Goal: Task Accomplishment & Management: Complete application form

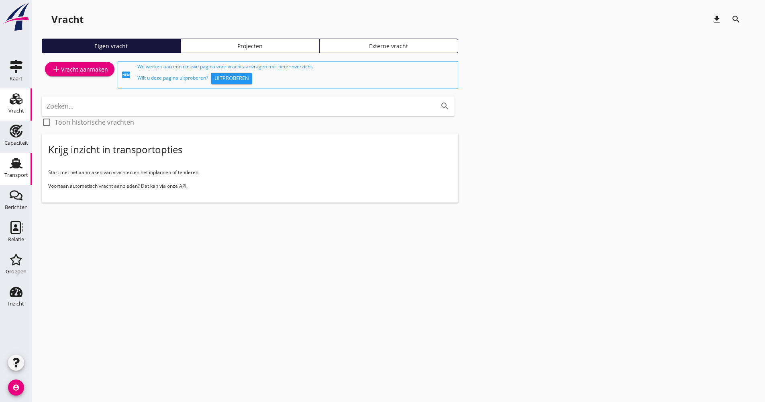
click at [16, 174] on div "Transport" at bounding box center [16, 174] width 24 height 5
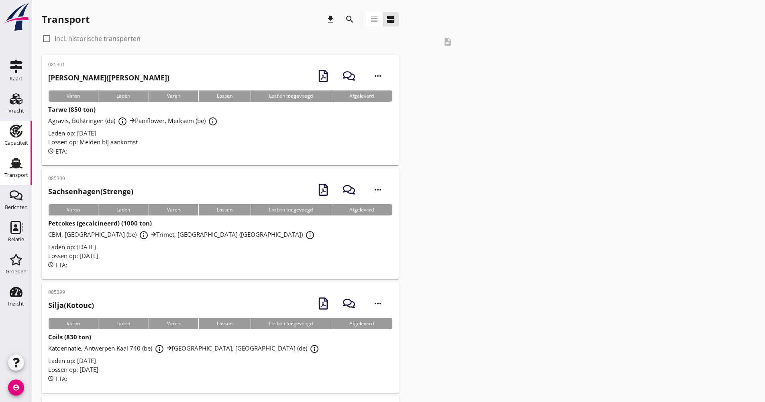
click at [26, 136] on link "Capaciteit Capaciteit" at bounding box center [16, 136] width 32 height 32
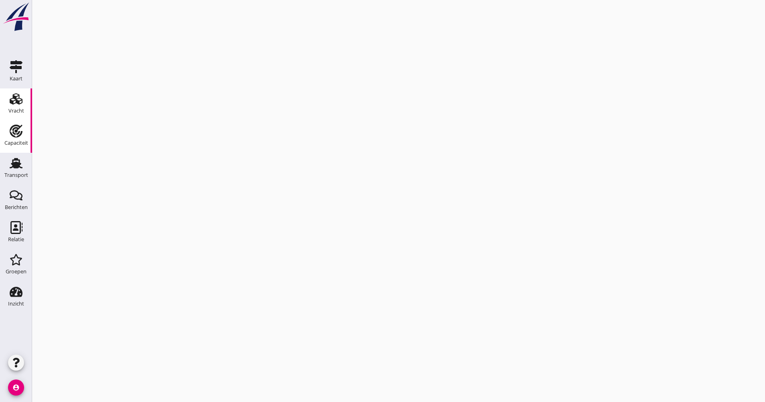
click at [24, 106] on div "Vracht" at bounding box center [16, 110] width 16 height 11
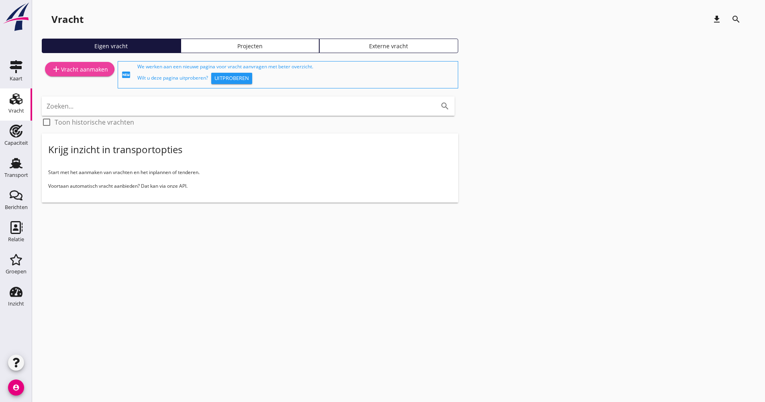
click at [80, 72] on div "add Vracht aanmaken" at bounding box center [79, 69] width 57 height 10
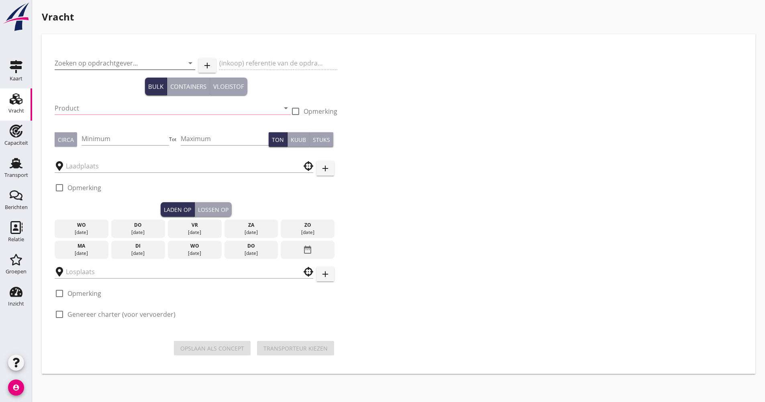
click at [127, 63] on input "Zoeken op opdrachtgever..." at bounding box center [114, 63] width 118 height 13
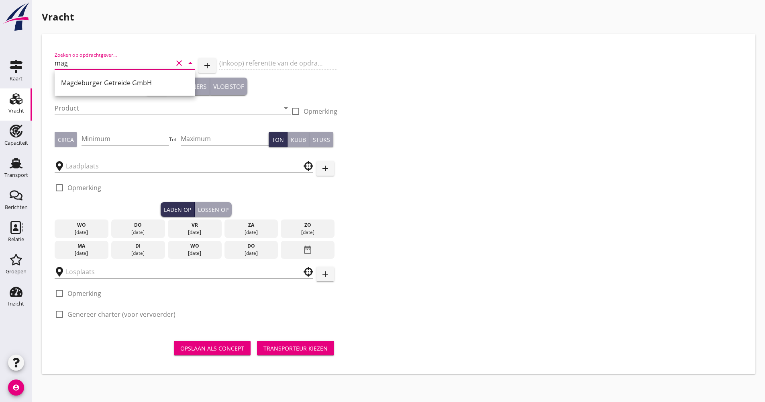
click at [121, 87] on div "Magdeburger Getreide GmbH" at bounding box center [125, 83] width 128 height 10
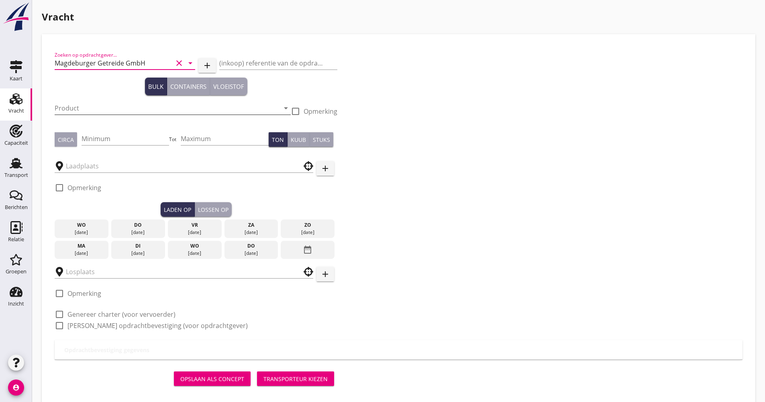
type input "Magdeburger Getreide GmbH"
click at [108, 102] on input "Product" at bounding box center [167, 108] width 225 height 13
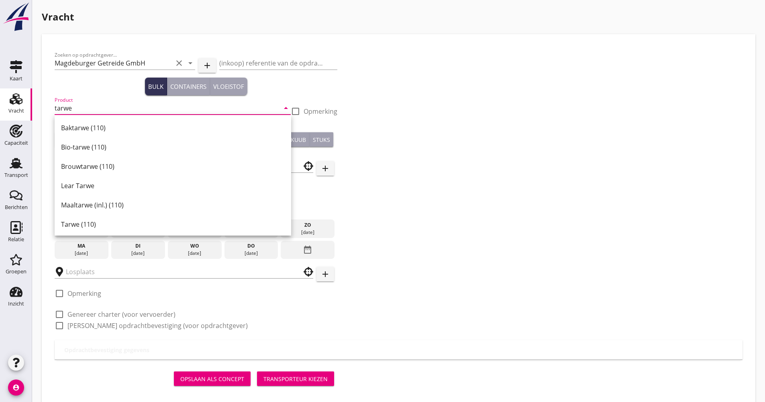
drag, startPoint x: 99, startPoint y: 220, endPoint x: 110, endPoint y: 181, distance: 40.7
click at [99, 220] on div "Tarwe (110)" at bounding box center [173, 224] width 224 height 10
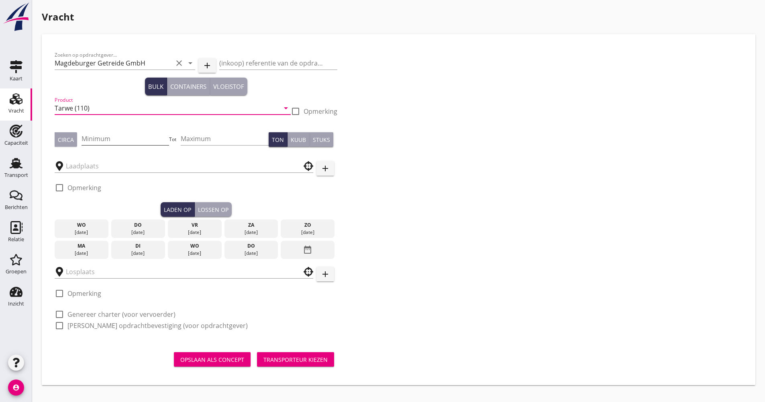
type input "Tarwe (110)"
click at [106, 143] on input "Minimum" at bounding box center [126, 138] width 88 height 13
type input "1100"
click at [109, 182] on div "check_box_outline_blank Opmerking" at bounding box center [196, 190] width 283 height 24
click at [111, 166] on input "text" at bounding box center [178, 165] width 225 height 13
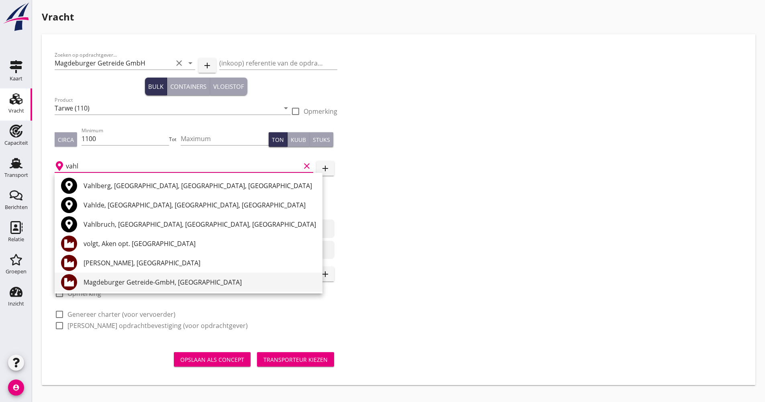
click at [134, 276] on div "Magdeburger Getreide-GmbH, [GEOGRAPHIC_DATA]" at bounding box center [200, 281] width 233 height 19
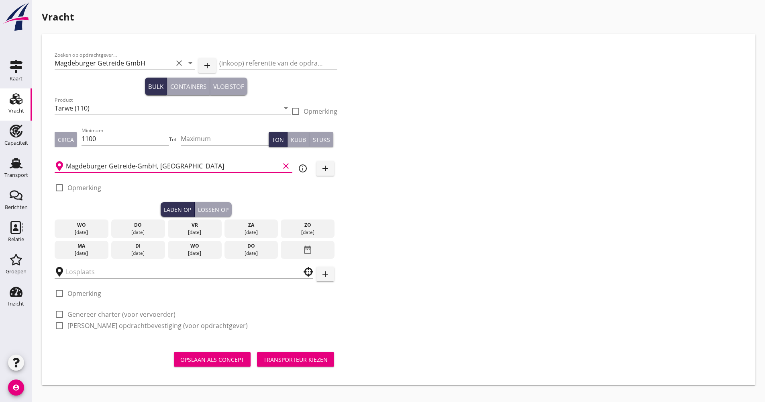
type input "Magdeburger Getreide-GmbH, [GEOGRAPHIC_DATA]"
click at [196, 218] on div "[DATE] [DATE] [DATE] [DATE] [DATE] [DATE] [DATE] [DATE] [DATE] date_range" at bounding box center [196, 237] width 283 height 42
drag, startPoint x: 180, startPoint y: 230, endPoint x: 181, endPoint y: 237, distance: 6.4
click at [182, 231] on div "[DATE]" at bounding box center [195, 232] width 50 height 7
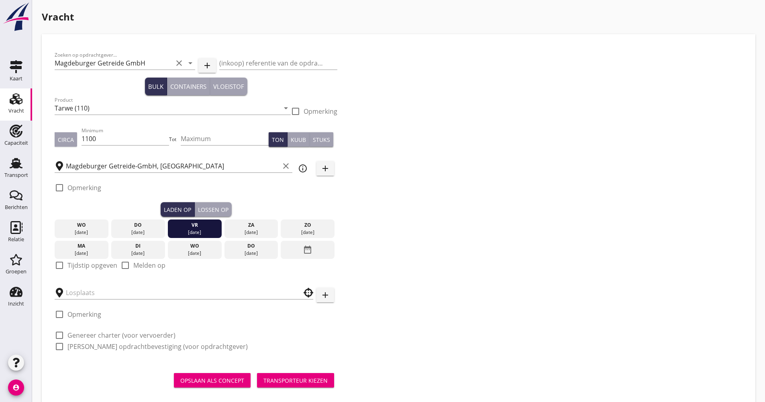
click at [80, 261] on label "Tijdstip opgeven" at bounding box center [92, 265] width 50 height 8
checkbox input "true"
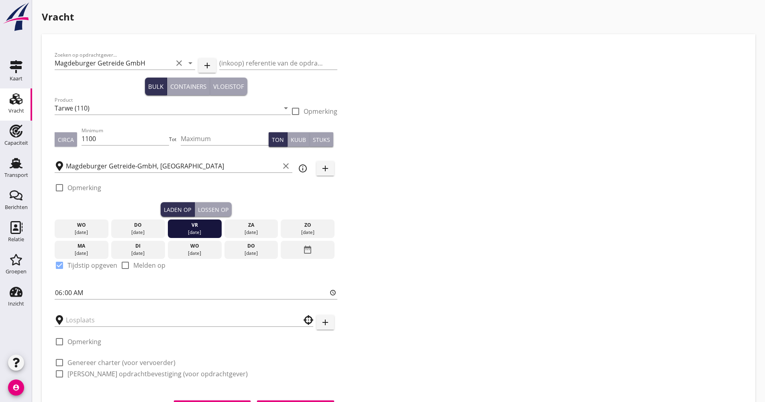
scroll to position [41, 0]
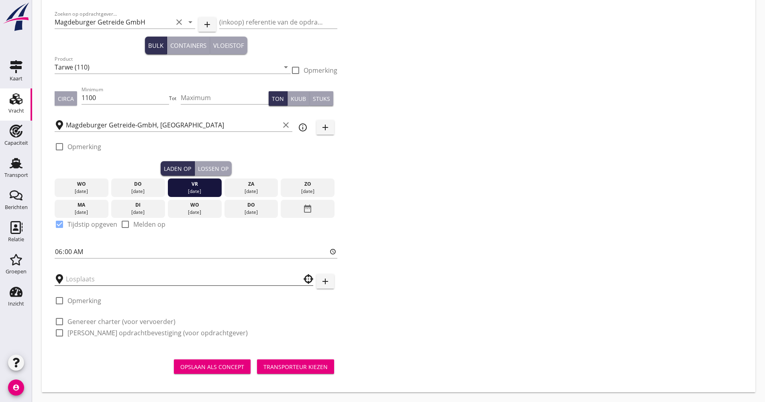
click at [92, 275] on input "text" at bounding box center [178, 278] width 225 height 13
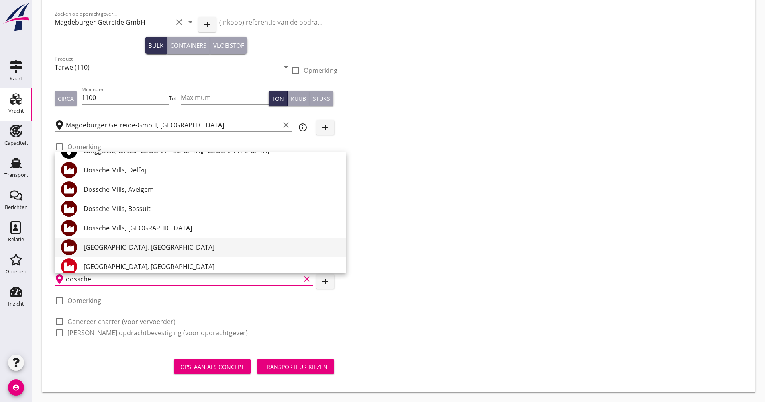
scroll to position [59, 0]
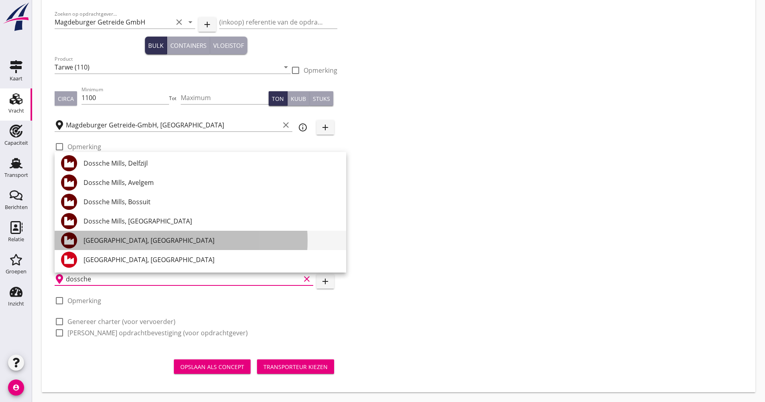
click at [138, 244] on div "[GEOGRAPHIC_DATA], [GEOGRAPHIC_DATA]" at bounding box center [212, 240] width 256 height 10
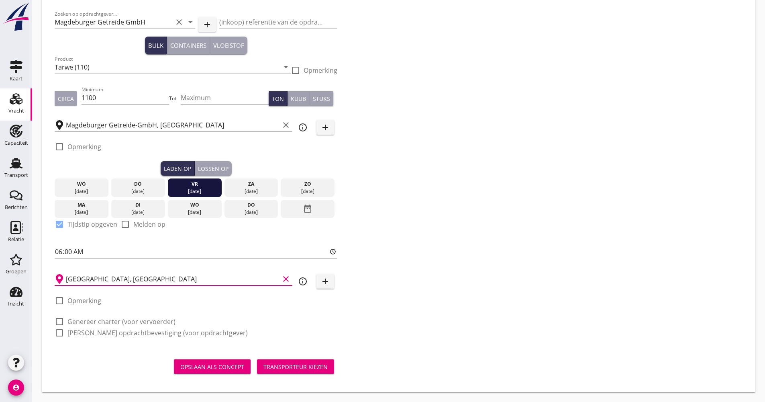
type input "[GEOGRAPHIC_DATA], [GEOGRAPHIC_DATA]"
click at [424, 241] on div "Zoeken op opdrachtgever... Magdeburger Getreide GmbH clear arrow_drop_down add …" at bounding box center [398, 176] width 694 height 341
click at [101, 320] on label "Genereer charter (voor vervoerder)" at bounding box center [121, 321] width 108 height 8
checkbox input "true"
click at [99, 333] on label "[PERSON_NAME] opdrachtbevestiging (voor opdrachtgever)" at bounding box center [157, 333] width 180 height 8
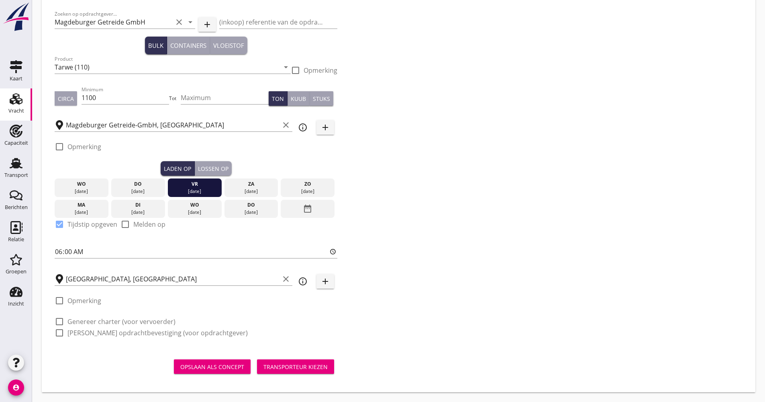
checkbox input "true"
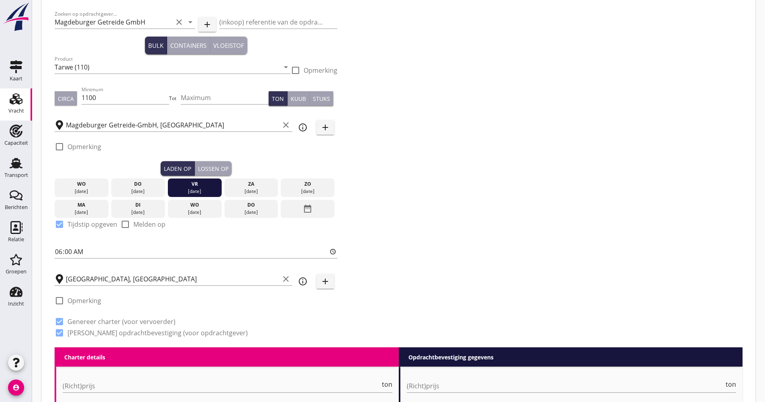
scroll to position [81, 0]
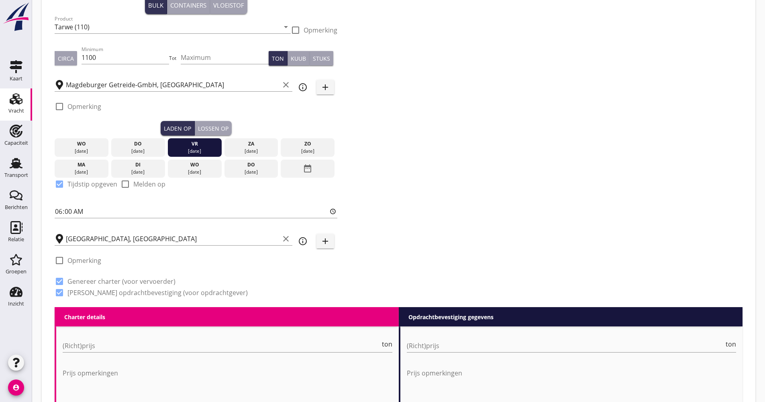
click at [89, 267] on div "check_box_outline_blank Opmerking" at bounding box center [78, 264] width 47 height 19
click at [90, 264] on label "Opmerking" at bounding box center [84, 260] width 34 height 8
checkbox input "true"
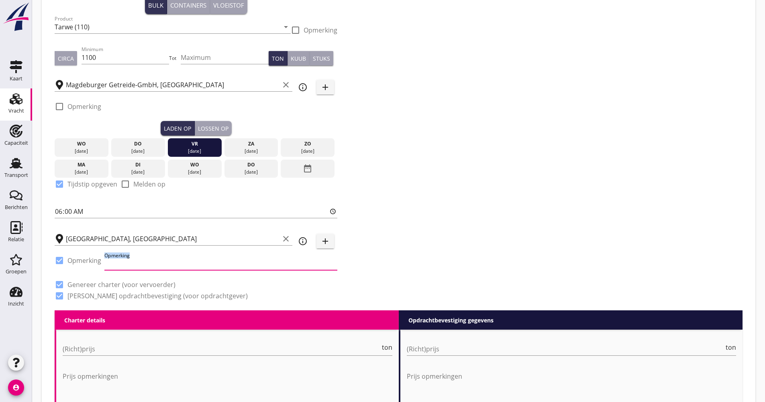
click at [133, 263] on input "Opmerking" at bounding box center [220, 263] width 233 height 13
click at [220, 129] on div "Lossen op" at bounding box center [213, 128] width 31 height 8
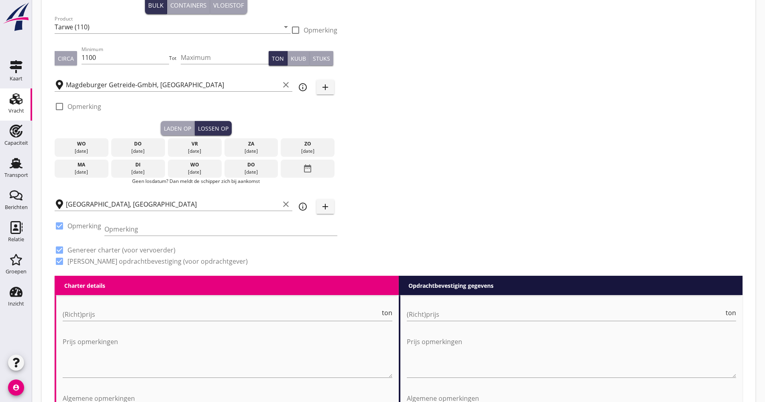
click at [291, 169] on div "date_range" at bounding box center [308, 168] width 54 height 18
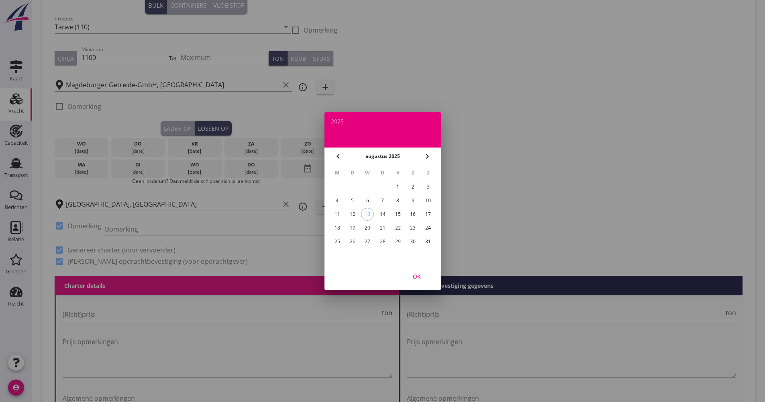
click at [335, 239] on div "25" at bounding box center [337, 241] width 13 height 13
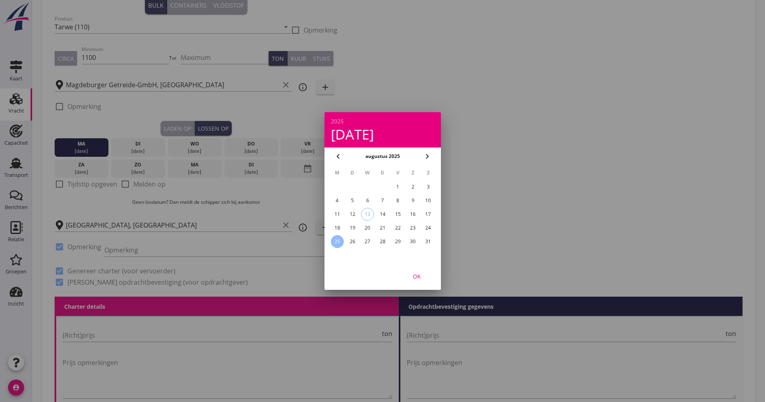
click at [425, 272] on div "OK" at bounding box center [417, 276] width 22 height 8
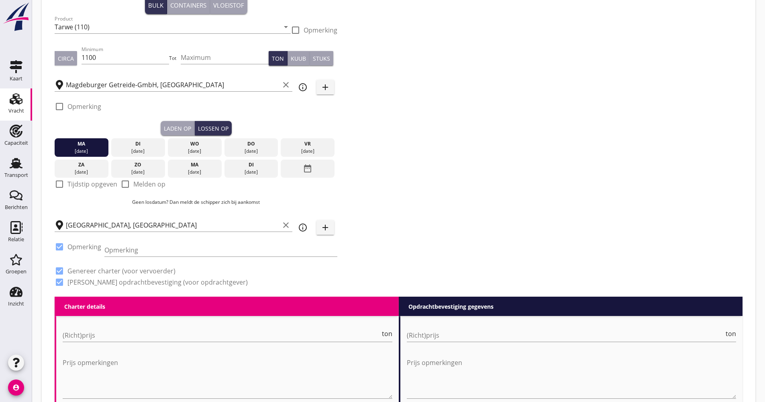
click at [151, 185] on label "Melden op" at bounding box center [149, 184] width 32 height 8
checkbox input "true"
click at [99, 186] on label "Tijdstip opgeven" at bounding box center [92, 184] width 50 height 8
checkbox input "true"
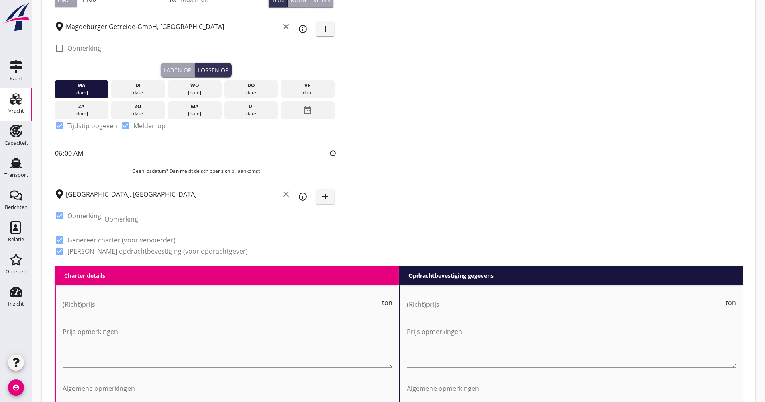
scroll to position [202, 0]
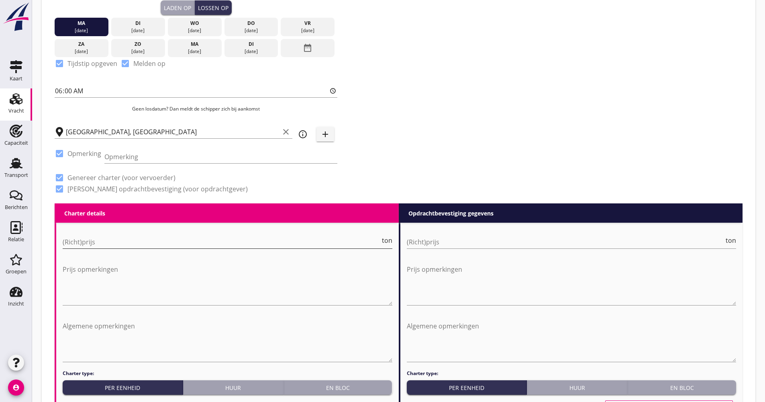
click at [115, 239] on input "(Richt)prijs" at bounding box center [222, 241] width 318 height 13
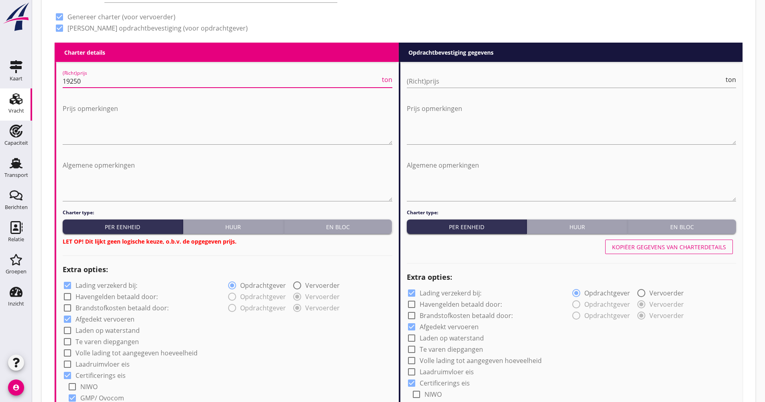
type input "19250"
click at [355, 227] on div "En bloc" at bounding box center [338, 226] width 102 height 8
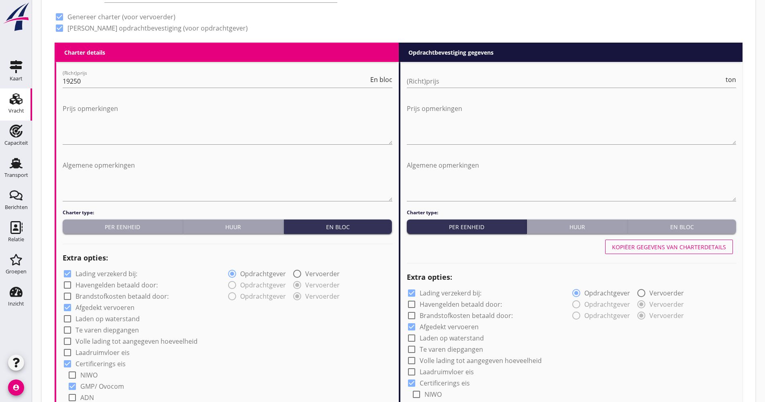
click at [114, 274] on label "Lading verzekerd bij:" at bounding box center [107, 273] width 62 height 8
checkbox input "false"
click at [114, 341] on label "Volle lading tot aangegeven hoeveelheid" at bounding box center [137, 341] width 122 height 8
checkbox input "true"
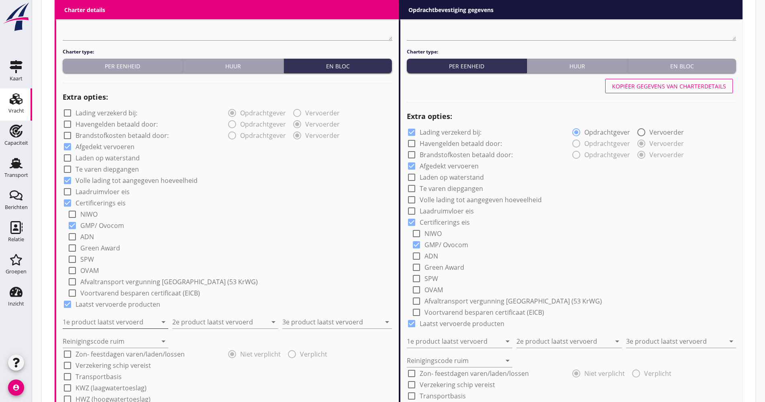
click at [116, 320] on input "1e product laatst vervoerd" at bounding box center [110, 321] width 94 height 13
click at [119, 341] on div "Soda (8130)" at bounding box center [115, 342] width 93 height 10
type input "Soda (8130)"
click at [207, 314] on div "2e product laatst vervoerd arrow_drop_down" at bounding box center [225, 319] width 106 height 18
click at [215, 317] on input "2e product laatst vervoerd" at bounding box center [219, 321] width 94 height 13
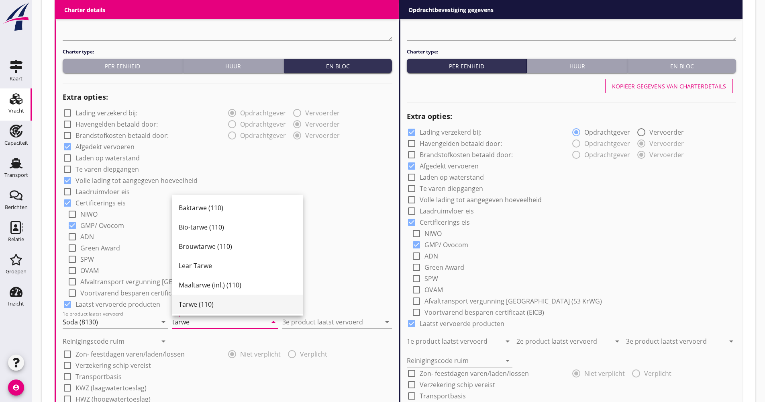
click at [196, 304] on div "Tarwe (110)" at bounding box center [238, 304] width 118 height 10
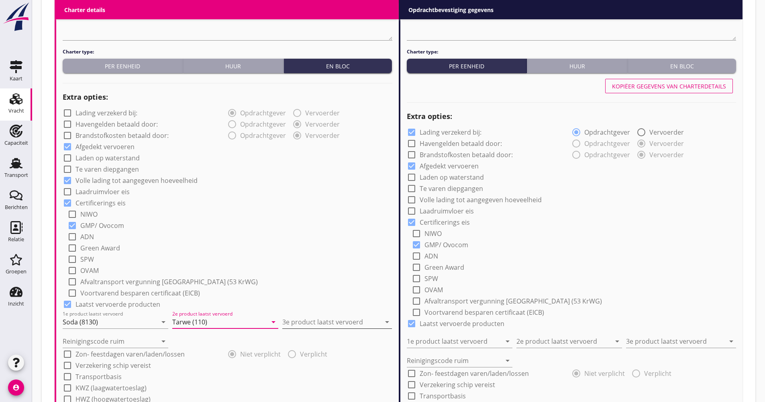
type input "Tarwe (110)"
click at [339, 322] on input "3e product laatst vervoerd" at bounding box center [331, 321] width 98 height 13
click at [342, 331] on div "Soda (8130)" at bounding box center [337, 342] width 110 height 26
click at [339, 340] on div "Soda (8130)" at bounding box center [337, 342] width 97 height 10
type input "Soda (8130)"
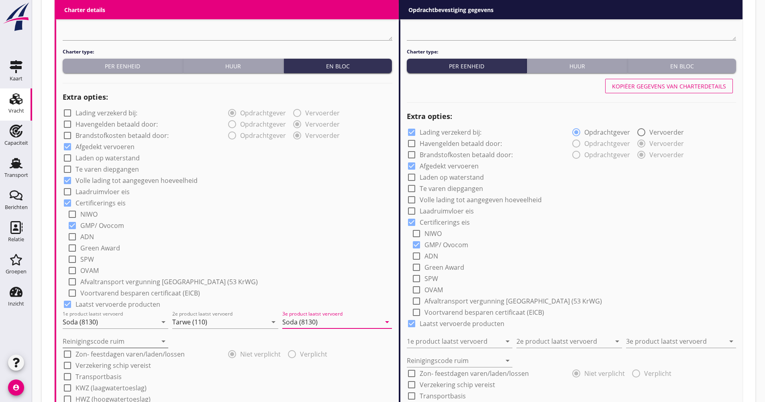
click at [91, 346] on input "Reinigingscode ruim" at bounding box center [110, 341] width 94 height 13
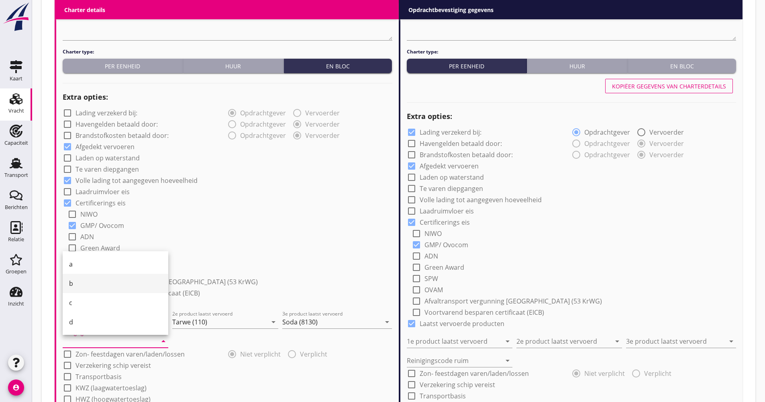
click at [91, 285] on div "b" at bounding box center [115, 283] width 93 height 10
type input "b"
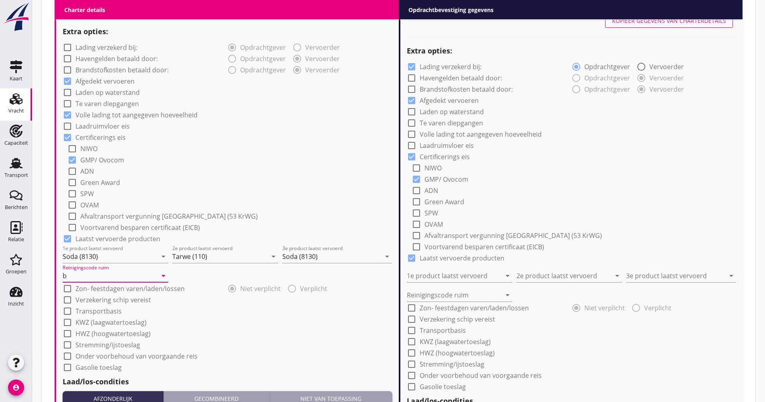
scroll to position [643, 0]
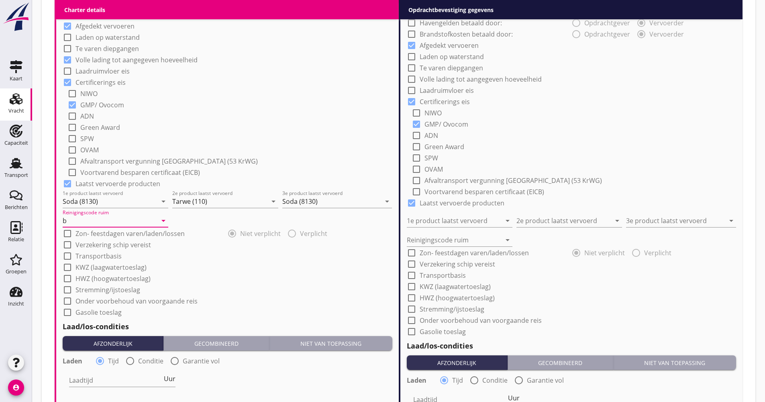
click at [101, 248] on label "Verzekering schip vereist" at bounding box center [114, 245] width 76 height 8
checkbox input "true"
click at [96, 253] on label "Transportbasis" at bounding box center [99, 256] width 46 height 8
checkbox input "true"
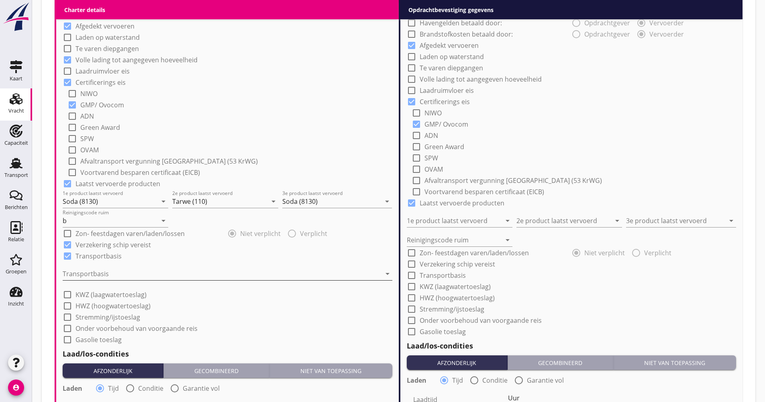
click at [100, 277] on div at bounding box center [222, 273] width 318 height 13
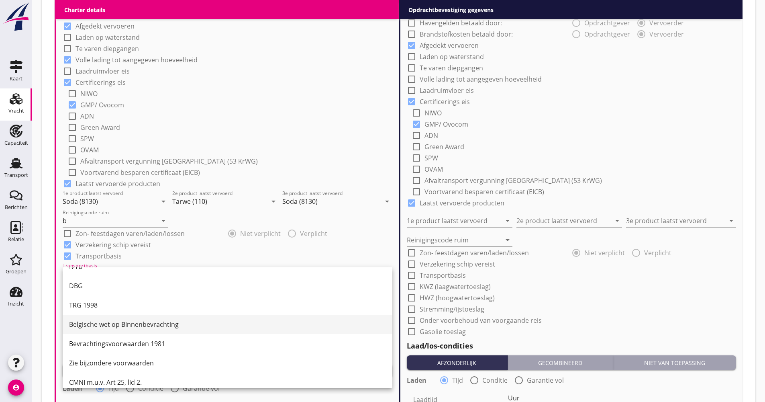
scroll to position [21, 0]
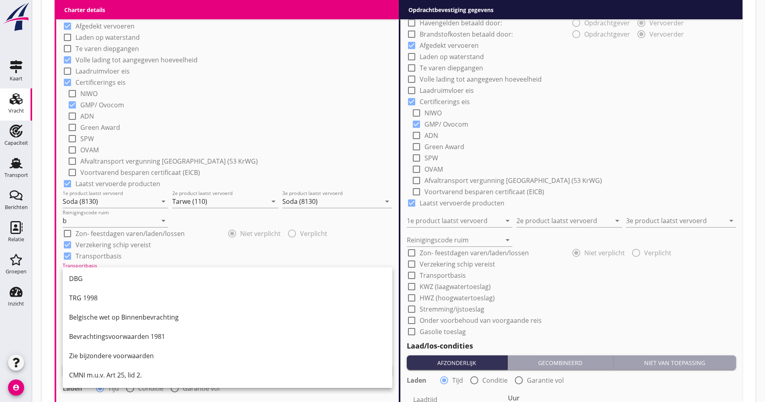
click at [102, 373] on div "CMNI m.u.v. Art 25, lid 2." at bounding box center [227, 375] width 317 height 10
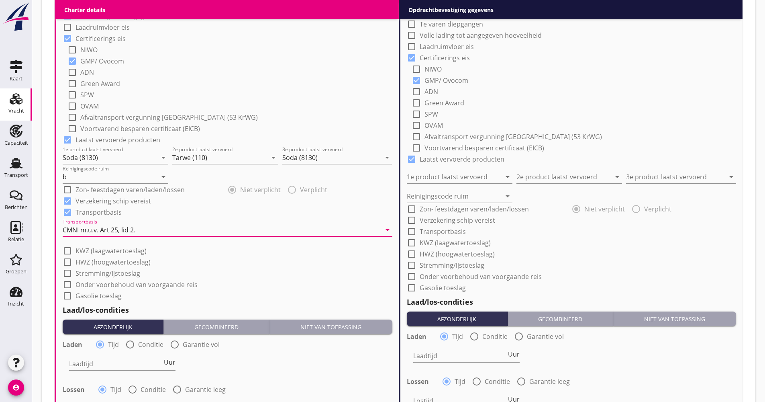
scroll to position [764, 0]
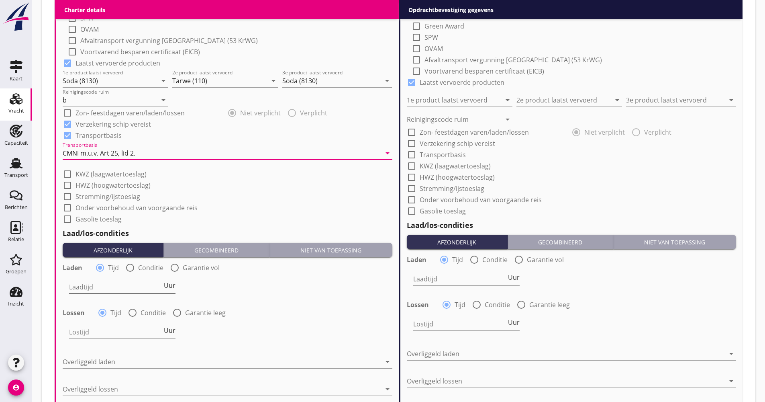
click at [169, 286] on span "Uur" at bounding box center [170, 285] width 12 height 6
type input "2"
click at [151, 314] on label "Conditie" at bounding box center [153, 312] width 25 height 8
radio input "false"
radio input "true"
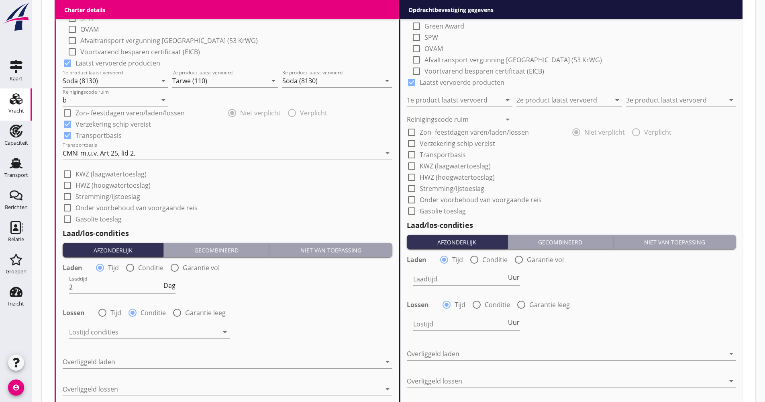
click at [136, 331] on div at bounding box center [143, 331] width 149 height 13
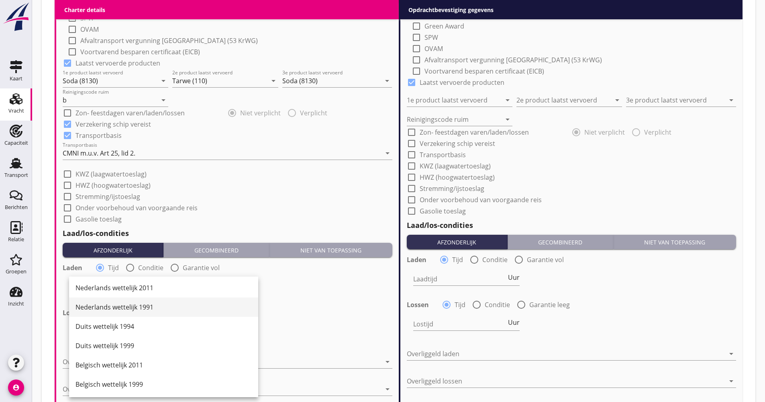
scroll to position [0, 0]
click at [140, 292] on div "Nederlands wettelijk 2011" at bounding box center [164, 289] width 176 height 10
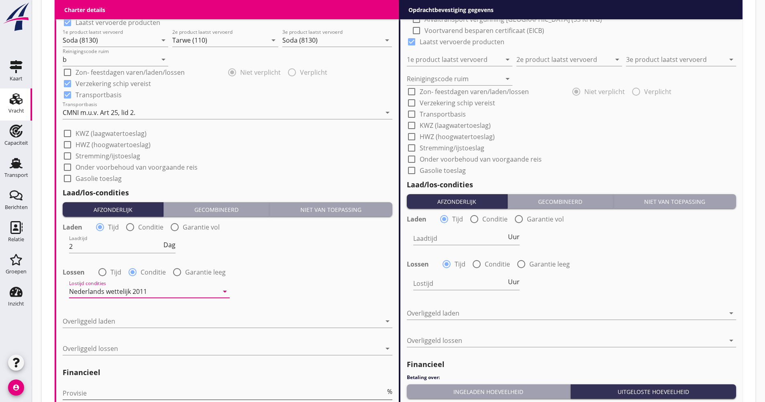
scroll to position [884, 0]
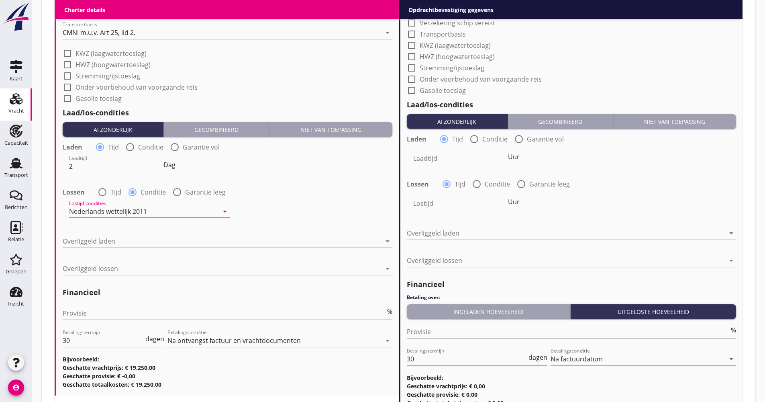
click at [116, 238] on div at bounding box center [222, 241] width 318 height 13
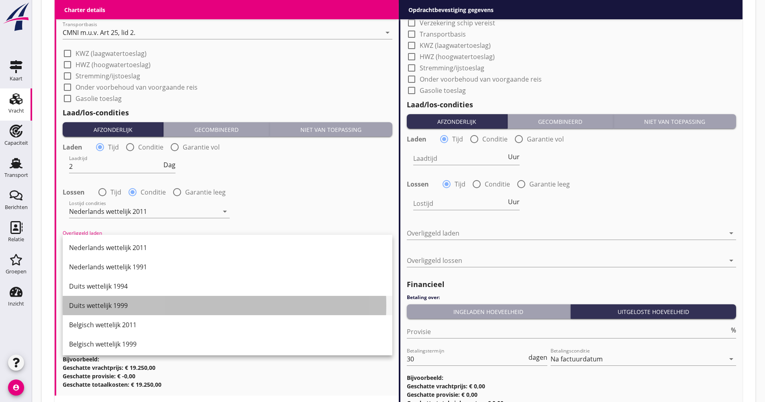
click at [114, 299] on div "Duits wettelijk 1999" at bounding box center [227, 305] width 317 height 19
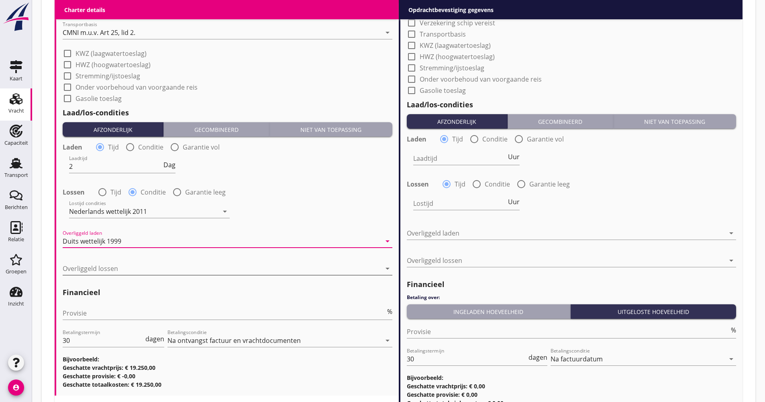
click at [117, 269] on div at bounding box center [222, 268] width 318 height 13
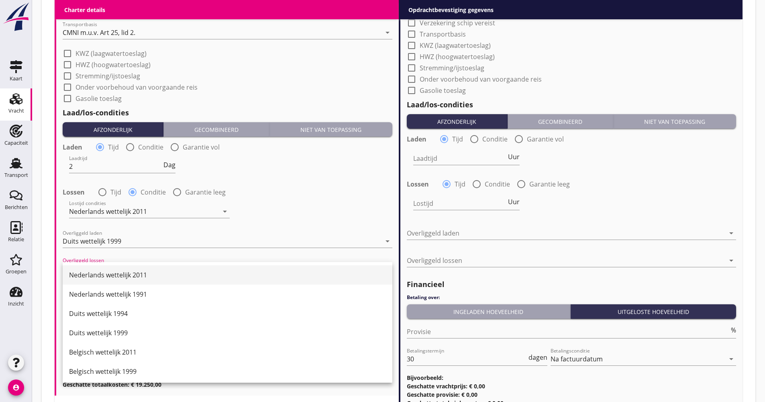
click at [117, 271] on div "Nederlands wettelijk 2011" at bounding box center [227, 275] width 317 height 10
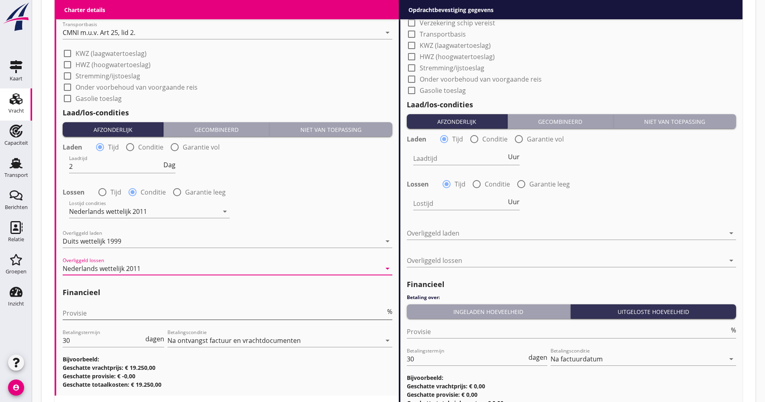
click at [111, 311] on input "Provisie" at bounding box center [224, 312] width 323 height 13
drag, startPoint x: 84, startPoint y: 335, endPoint x: 63, endPoint y: 345, distance: 23.5
click at [63, 343] on input "30" at bounding box center [103, 340] width 81 height 13
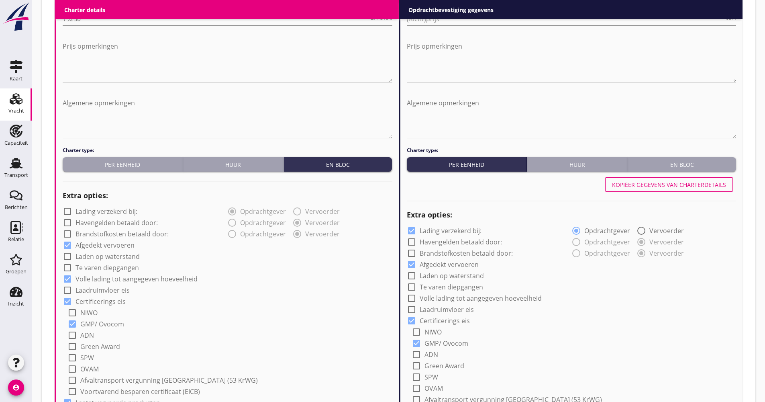
scroll to position [362, 0]
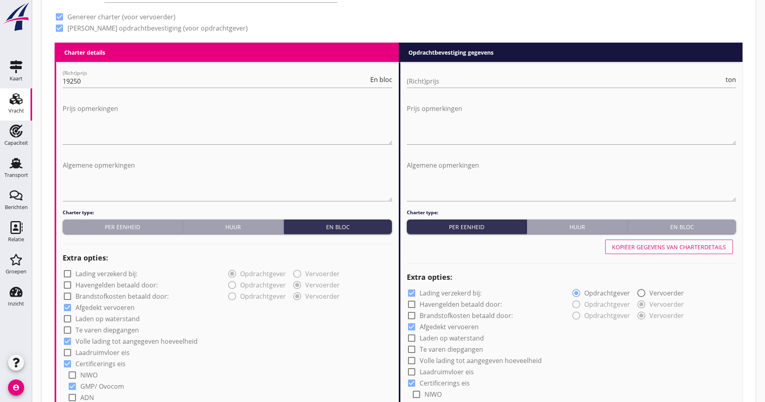
type input "21"
click at [662, 248] on div "Kopiëer gegevens van charterdetails" at bounding box center [669, 247] width 114 height 8
checkbox input "false"
checkbox input "true"
type input "Soda (8130)"
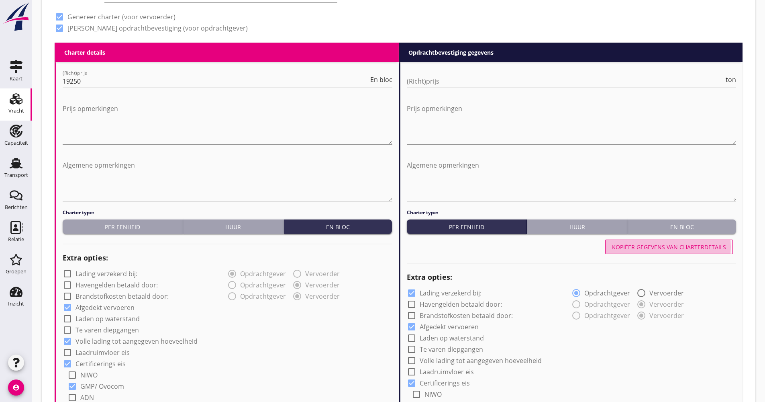
type input "Tarwe (110)"
type input "Soda (8130)"
type input "b"
checkbox input "true"
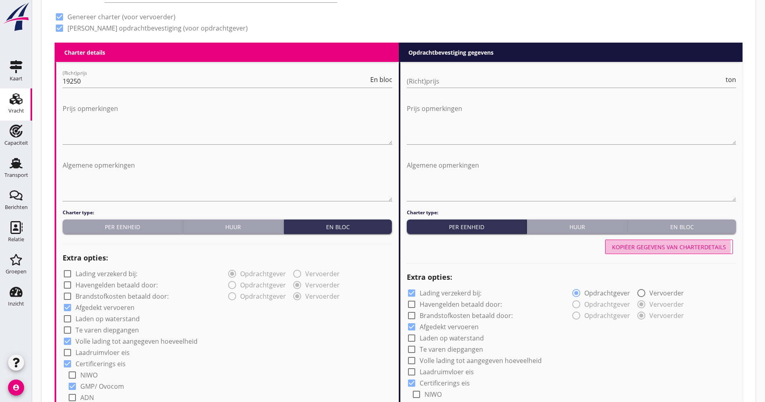
type input "2"
radio input "false"
radio input "true"
click at [453, 92] on div at bounding box center [572, 93] width 330 height 5
click at [453, 83] on input "(Richt)prijs" at bounding box center [566, 81] width 318 height 13
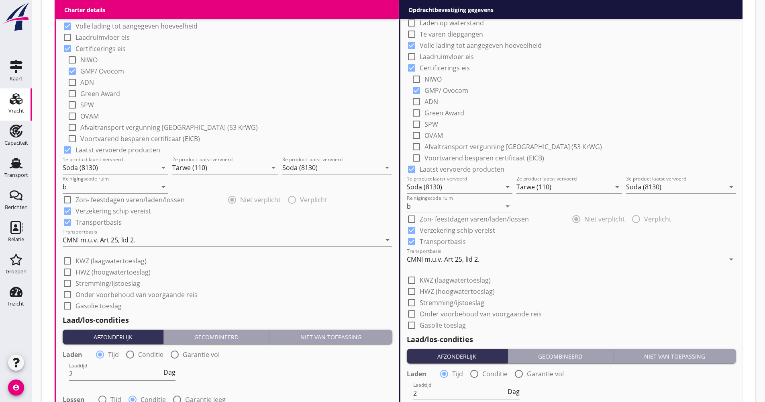
scroll to position [724, 0]
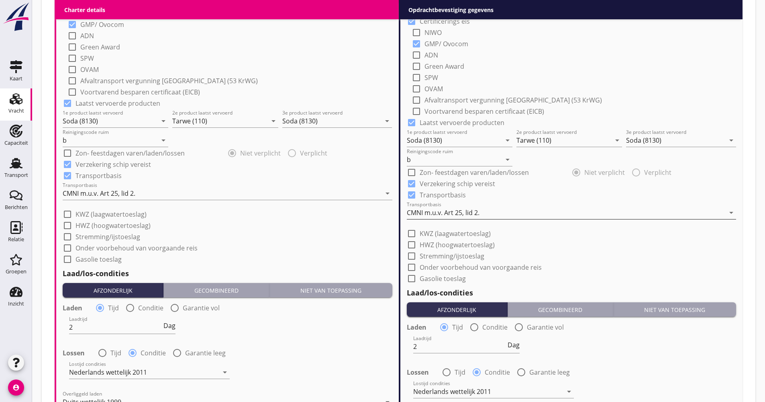
type input "19.00"
click at [441, 219] on div "Transportbasis CMNI m.u.v. Art 25, lid 2. arrow_drop_down" at bounding box center [572, 212] width 330 height 13
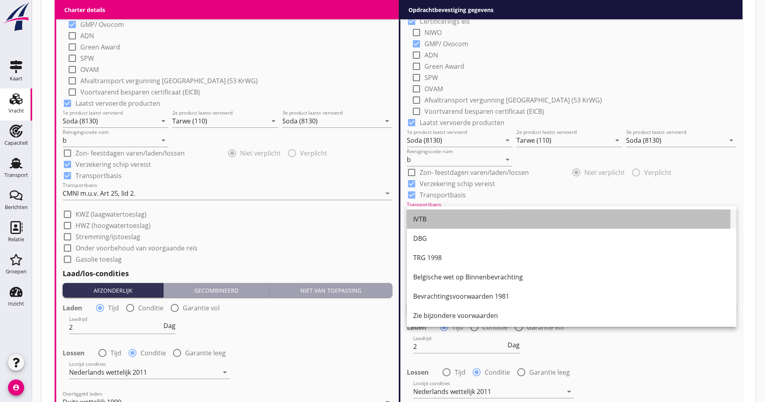
click at [443, 214] on div "IVTB" at bounding box center [571, 218] width 317 height 19
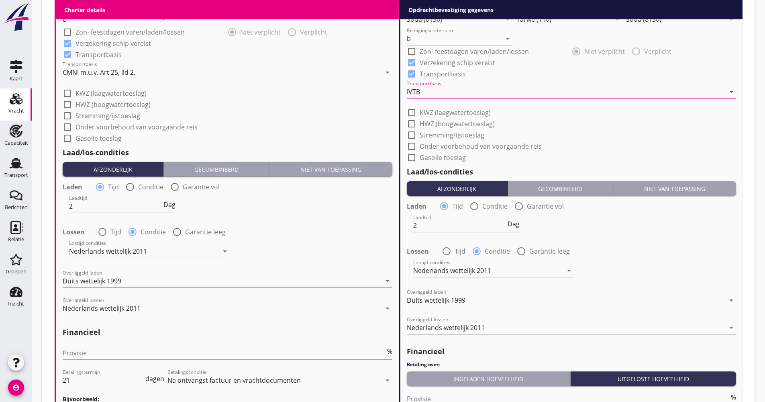
scroll to position [965, 0]
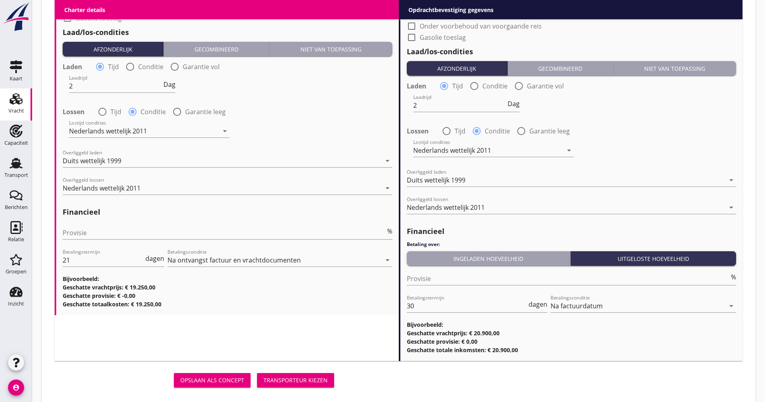
click at [470, 253] on button "Ingeladen hoeveelheid" at bounding box center [489, 258] width 164 height 14
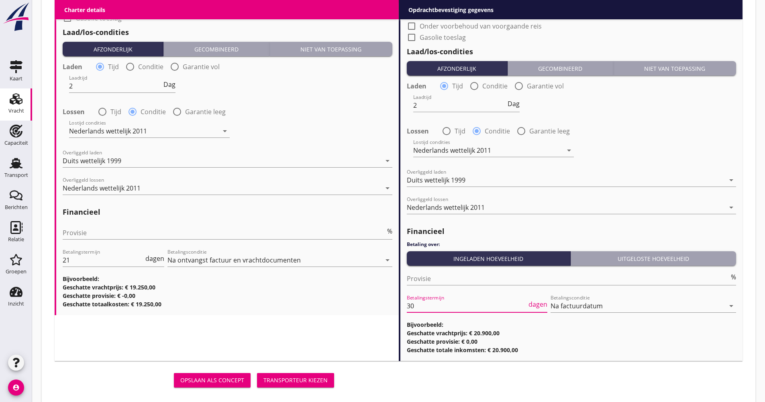
drag, startPoint x: 409, startPoint y: 307, endPoint x: 396, endPoint y: 312, distance: 13.7
type input "21"
click at [315, 382] on div "Transporteur kiezen" at bounding box center [295, 380] width 64 height 8
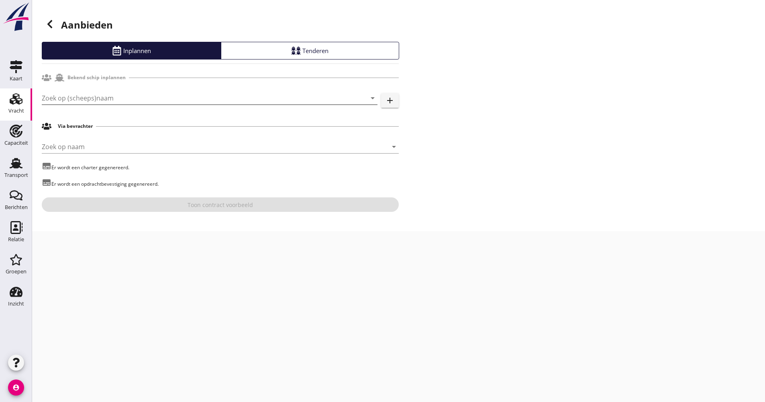
click at [122, 101] on input "Zoek op (scheeps)naam" at bounding box center [198, 98] width 313 height 13
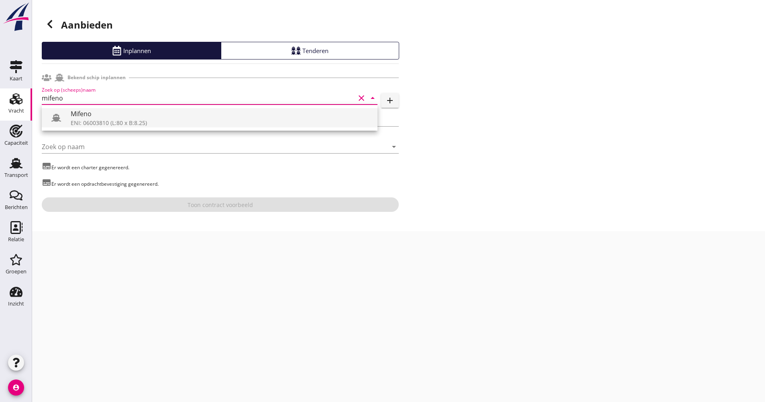
click at [118, 111] on div "Mifeno" at bounding box center [221, 114] width 300 height 10
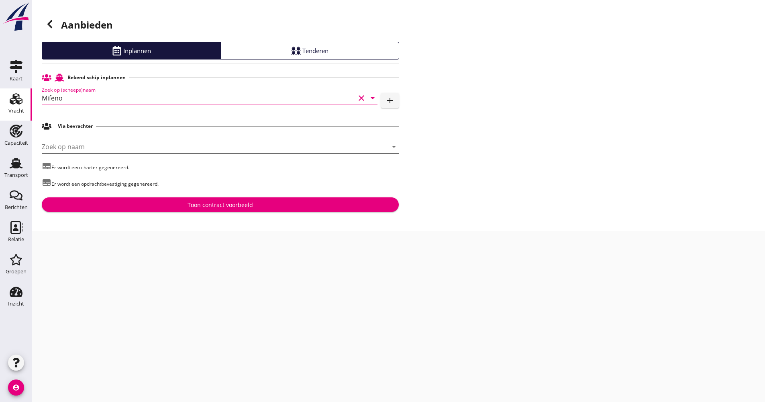
type input "Mifeno"
click at [108, 141] on input "Zoek op naam" at bounding box center [209, 146] width 335 height 13
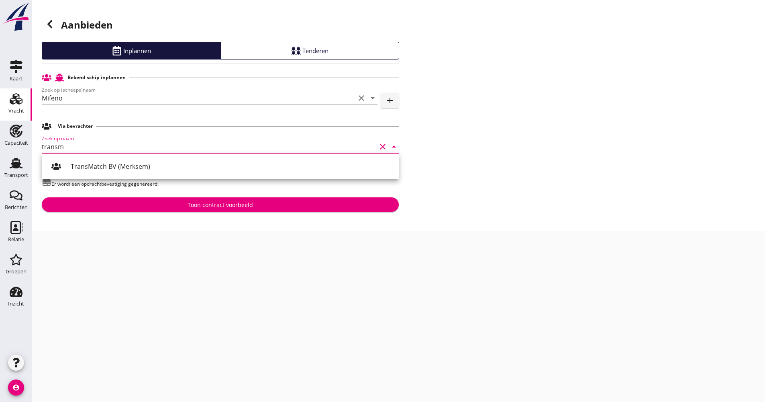
click at [83, 171] on div "TransMatch BV (Merksem)" at bounding box center [232, 166] width 322 height 19
type input "TransMatch BV (Merksem)"
click at [125, 196] on div "Bekend schip inplannen Zoek op (scheeps)naam Mifeno clear arrow_drop_down add V…" at bounding box center [220, 141] width 357 height 142
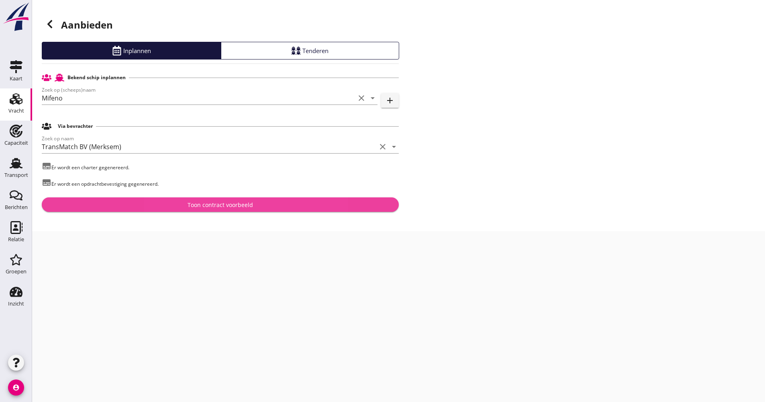
click at [117, 198] on button "Toon contract voorbeeld" at bounding box center [220, 204] width 357 height 14
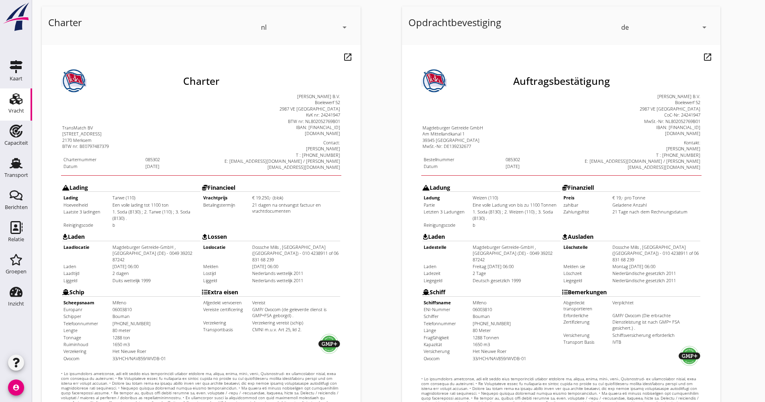
scroll to position [193, 0]
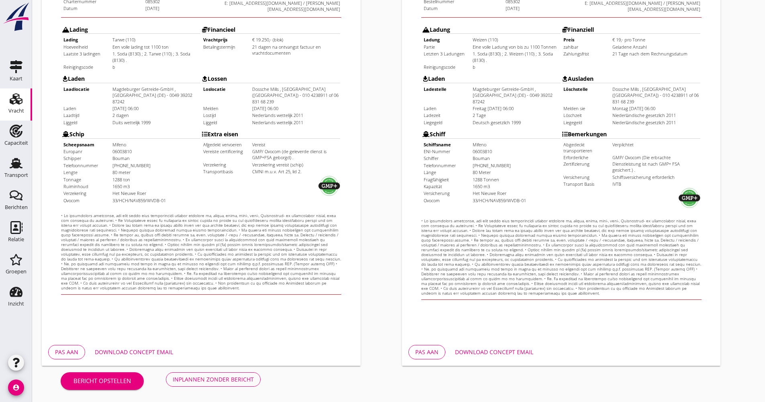
click at [493, 349] on div "Download concept email" at bounding box center [494, 351] width 78 height 8
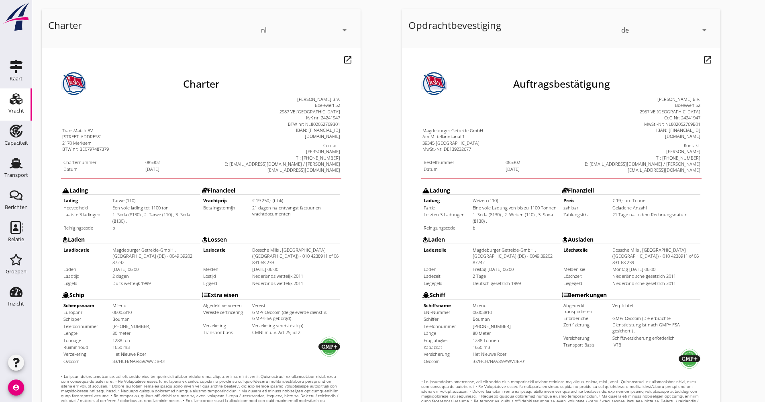
scroll to position [0, 0]
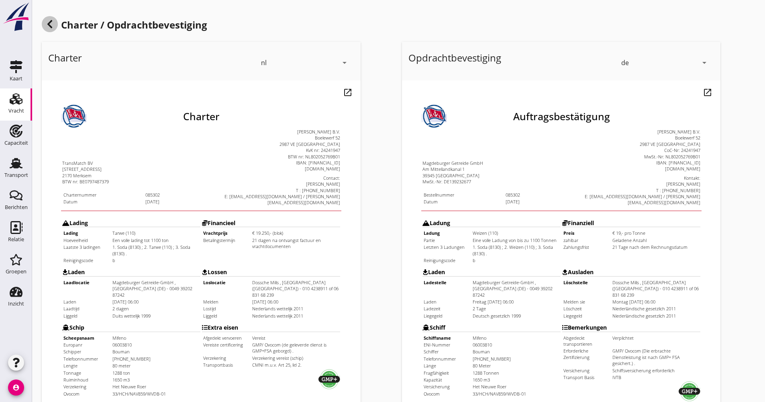
click at [49, 27] on icon at bounding box center [50, 24] width 10 height 10
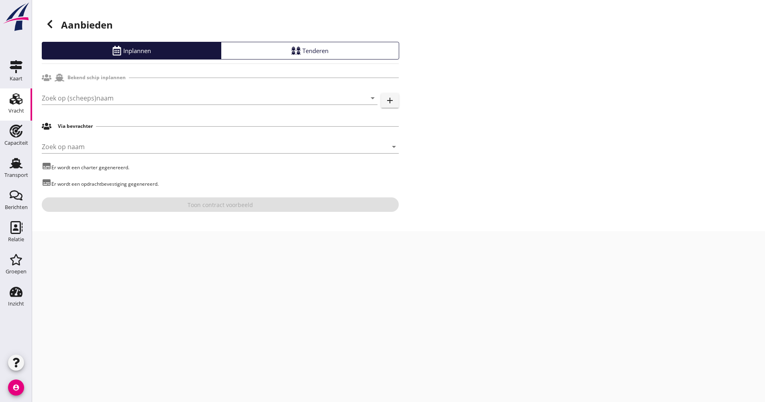
click at [50, 27] on use at bounding box center [49, 24] width 5 height 8
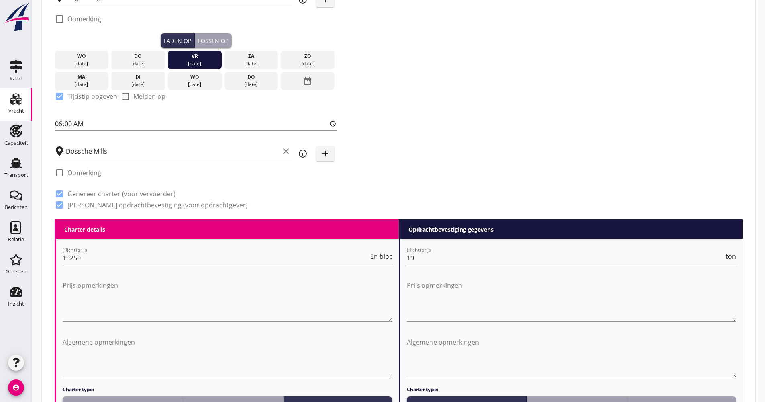
scroll to position [80, 0]
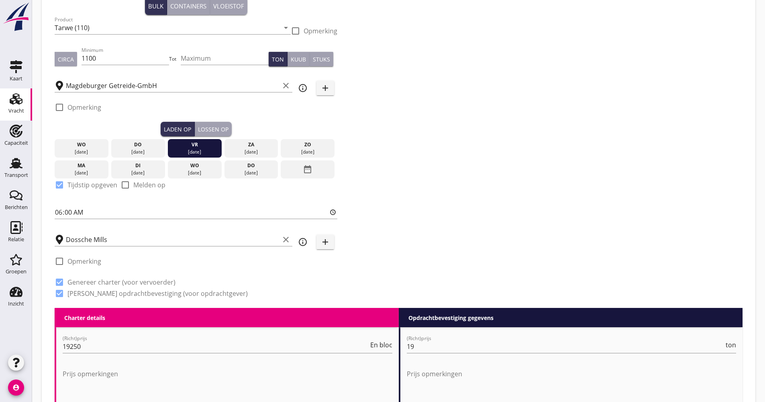
click at [217, 131] on div "Lossen op" at bounding box center [213, 129] width 31 height 8
checkbox input "true"
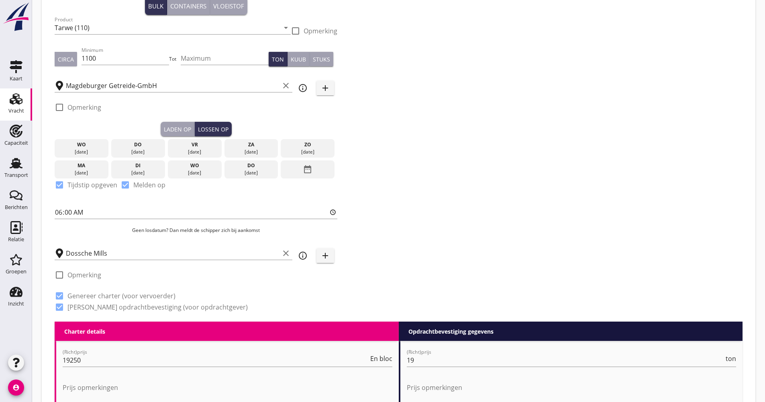
click at [290, 168] on div "date_range" at bounding box center [308, 169] width 54 height 18
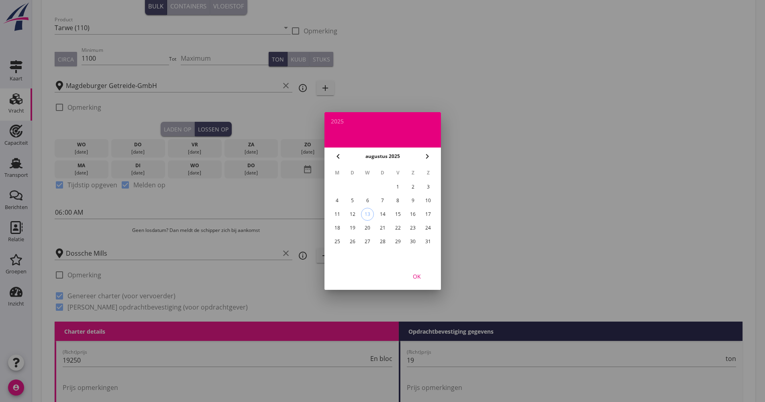
click at [396, 225] on div "22" at bounding box center [397, 227] width 13 height 13
click at [417, 283] on div "OK" at bounding box center [383, 275] width 116 height 27
click at [419, 276] on div "OK" at bounding box center [417, 276] width 22 height 8
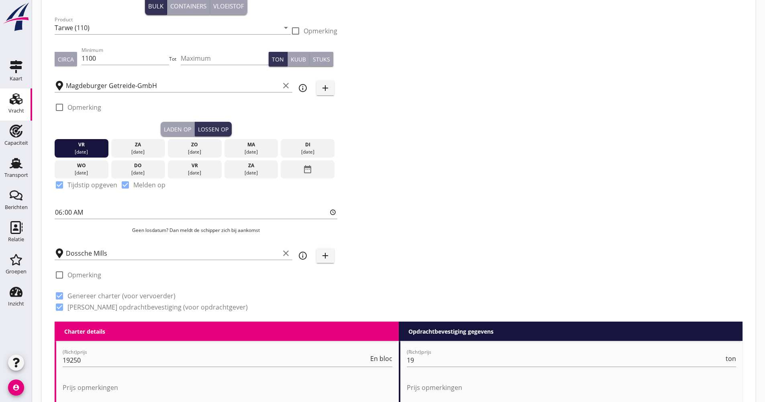
click at [481, 214] on div "Zoeken op opdrachtgever... Magdeburger Getreide GmbH clear arrow_drop_down add …" at bounding box center [398, 144] width 694 height 355
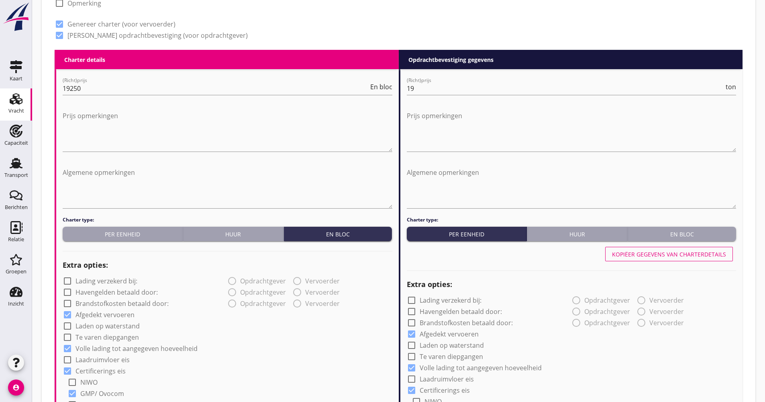
scroll to position [333, 0]
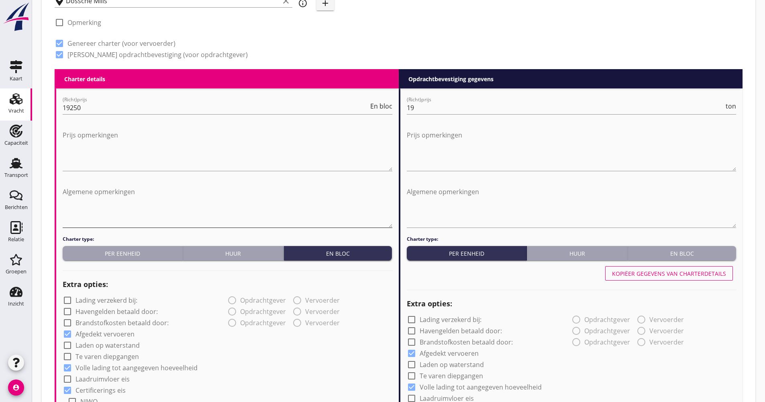
click at [188, 189] on textarea "Algemene opmerkingen" at bounding box center [228, 206] width 330 height 42
type textarea "i"
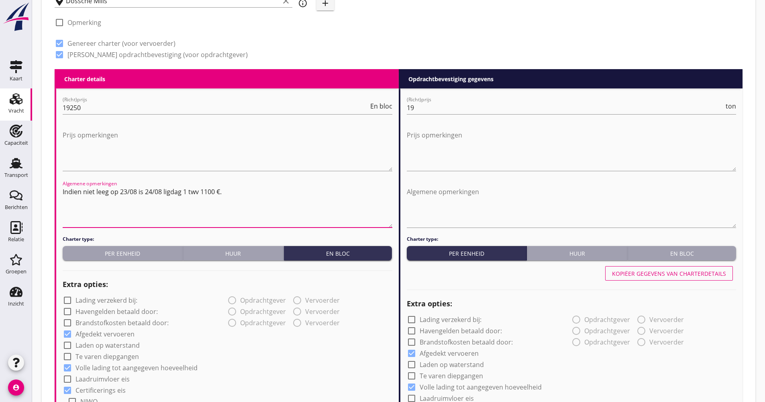
click at [201, 190] on textarea "Indien niet leeg op 23/08 is 24/08 ligdag 1 twv 1100 €." at bounding box center [228, 206] width 330 height 42
click at [228, 194] on textarea "Indien niet leeg op 23/08 is 24/08 ligdag 1 twv € 1100." at bounding box center [228, 206] width 330 height 42
click at [268, 218] on textarea "Indien niet leeg op 23/08 is 24/08 ligdag 1 twv € 1100 en zo verder." at bounding box center [228, 206] width 330 height 42
click at [192, 190] on textarea "Indien niet leeg op 23/08 is 24/08 ligdag 1 twv € 1100 en zo verder." at bounding box center [228, 206] width 330 height 42
click at [308, 167] on textarea "Prijs opmerkingen" at bounding box center [228, 150] width 330 height 42
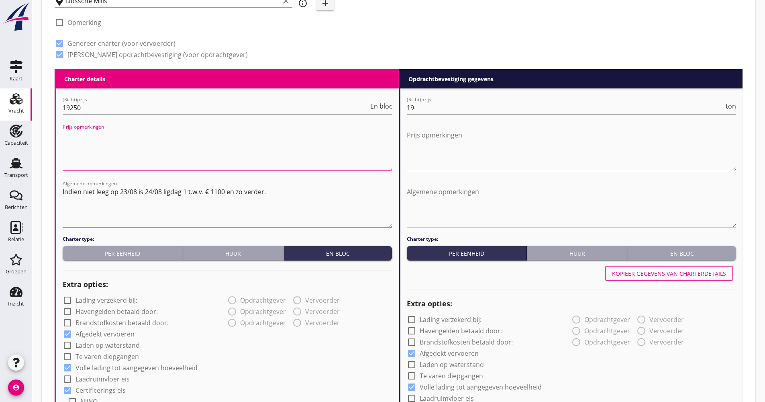
click at [120, 190] on textarea "Indien niet leeg op 23/08 is 24/08 ligdag 1 t.w.v. € 1100 en zo verder." at bounding box center [228, 206] width 330 height 42
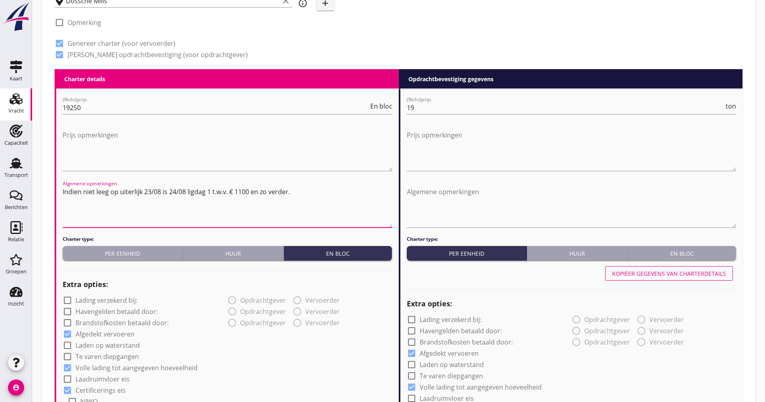
click at [186, 207] on textarea "Indien niet leeg op uiterlijk 23/08 is 24/08 ligdag 1 t.w.v. € 1100 en zo verde…" at bounding box center [228, 206] width 330 height 42
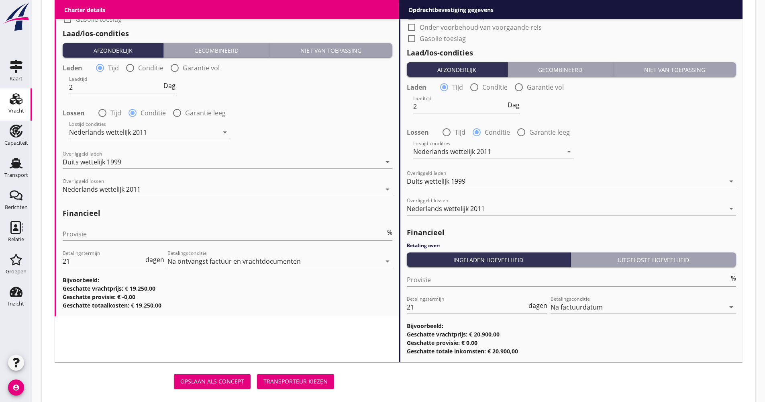
scroll to position [975, 0]
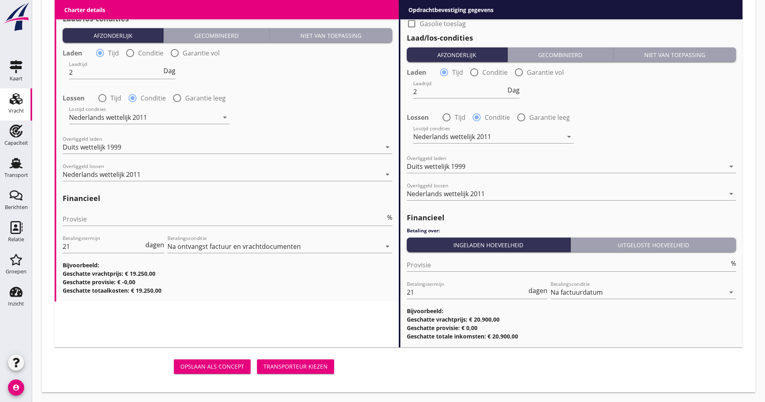
type textarea "Indien niet leeg op uiterlijk 23/08 is 24/08 ligdag 1 t.w.v. € 1100 en zo verde…"
click at [310, 369] on div "Transporteur kiezen" at bounding box center [295, 366] width 64 height 8
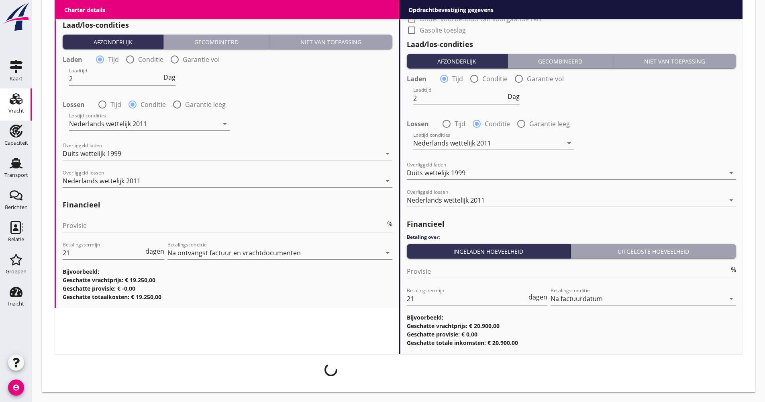
scroll to position [969, 0]
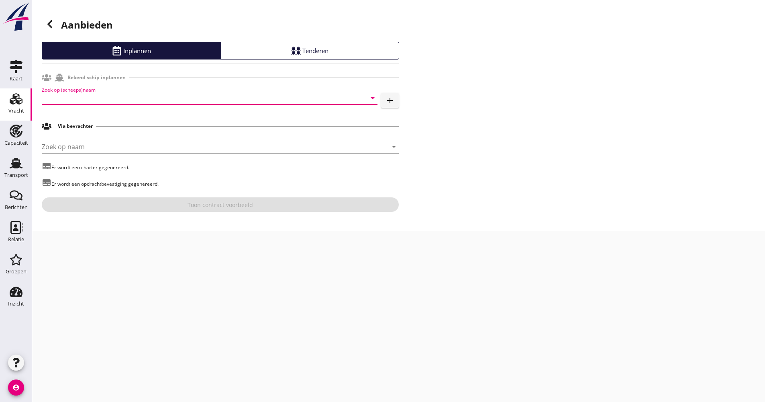
click at [92, 103] on input "Zoek op (scheeps)naam" at bounding box center [198, 98] width 313 height 13
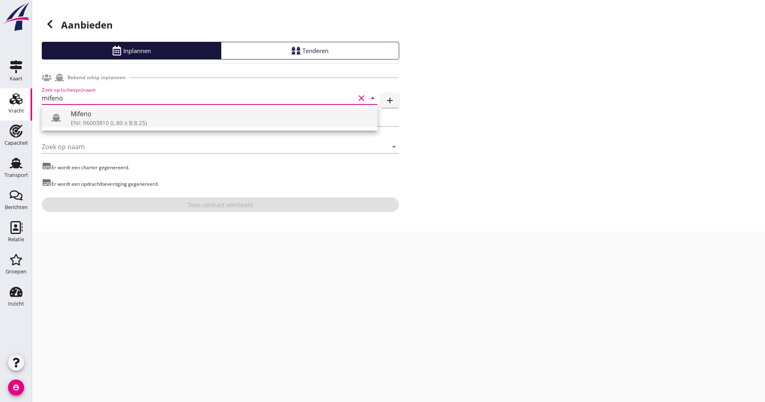
click at [90, 109] on div "Mifeno" at bounding box center [221, 114] width 300 height 10
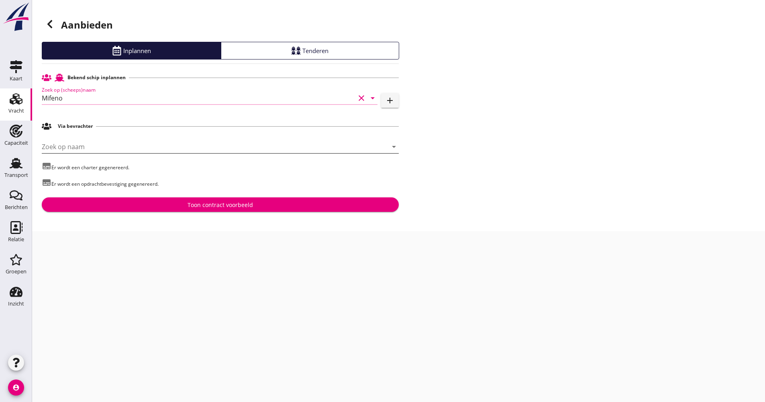
type input "Mifeno"
click at [80, 147] on input "Zoek op naam" at bounding box center [209, 146] width 335 height 13
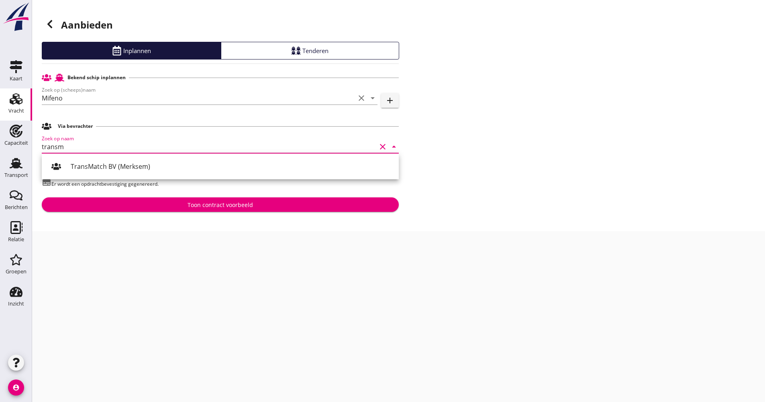
click at [88, 160] on div "TransMatch BV (Merksem)" at bounding box center [232, 166] width 322 height 19
type input "TransMatch BV (Merksem)"
click at [164, 201] on div "Toon contract voorbeeld" at bounding box center [220, 204] width 344 height 8
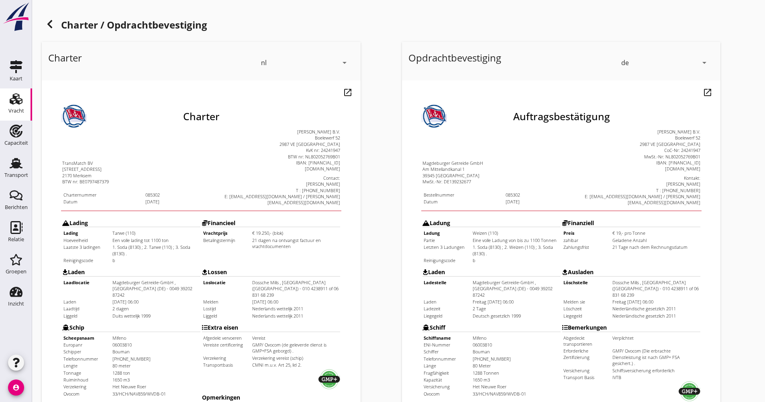
click at [45, 24] on icon at bounding box center [50, 24] width 10 height 10
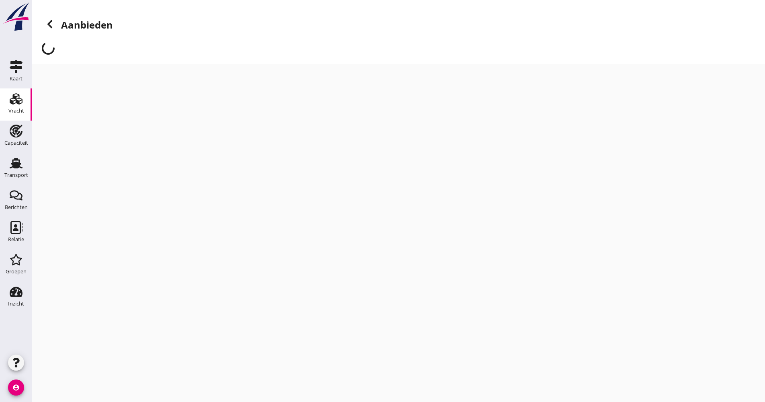
click at [50, 22] on use at bounding box center [49, 24] width 5 height 8
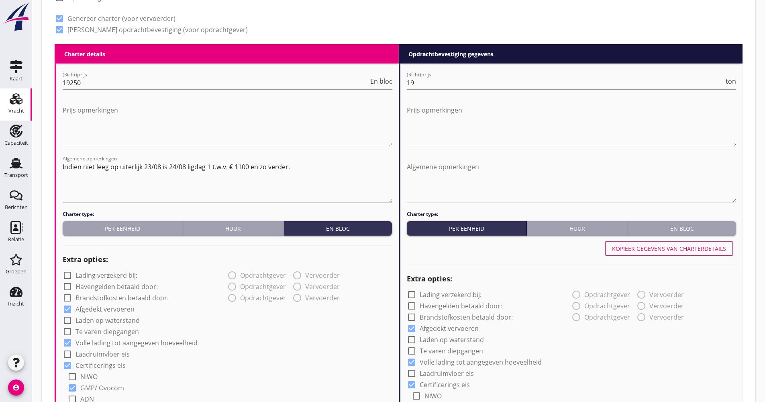
scroll to position [281, 0]
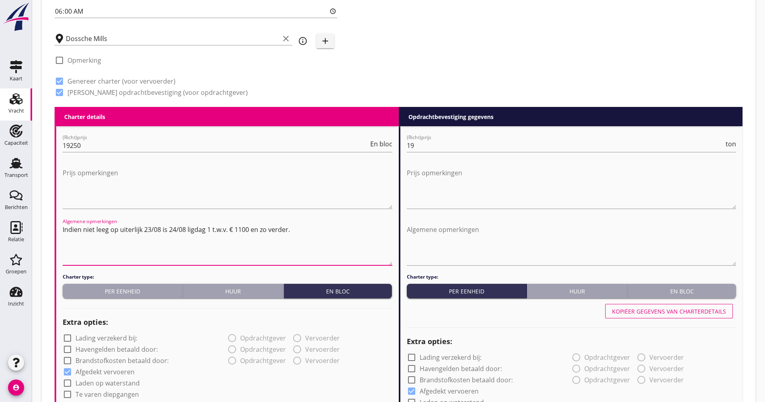
click at [252, 227] on textarea "Indien niet leeg op uiterlijk 23/08 is 24/08 ligdag 1 t.w.v. € 1100 en zo verde…" at bounding box center [228, 244] width 330 height 42
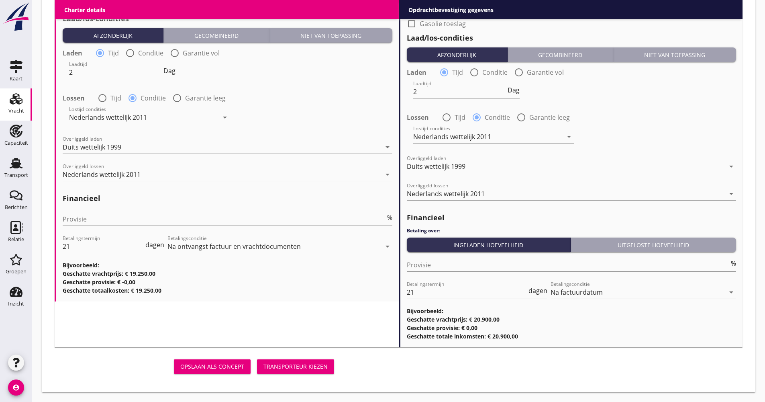
type textarea "Indien niet leeg op uiterlijk 23/08 is 24/08 ligdag 1 t.w.v. € 1100 per dag en …"
click at [300, 367] on div "Transporteur kiezen" at bounding box center [295, 366] width 64 height 8
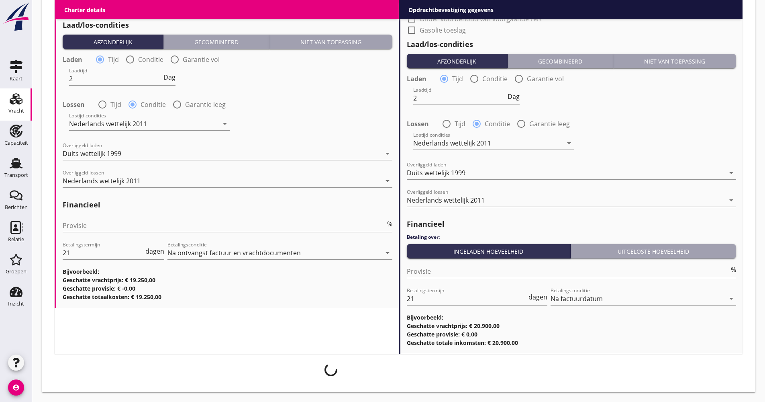
scroll to position [955, 0]
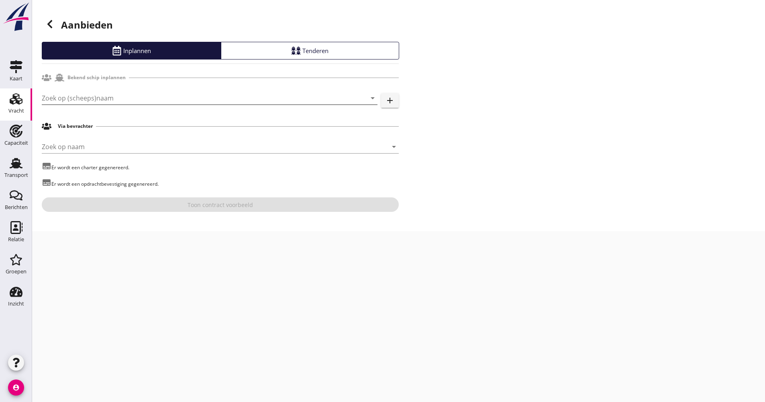
click at [92, 100] on input "Zoek op (scheeps)naam" at bounding box center [198, 98] width 313 height 13
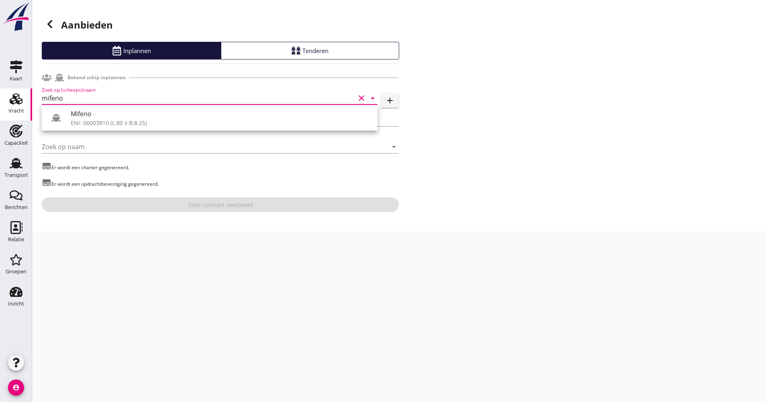
click at [107, 124] on div "ENI: 06003810 (L:80 x B:8.25)" at bounding box center [221, 122] width 300 height 8
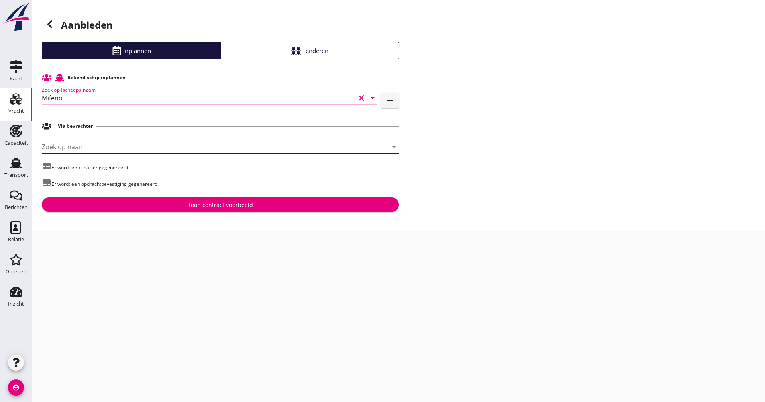
type input "Mifeno"
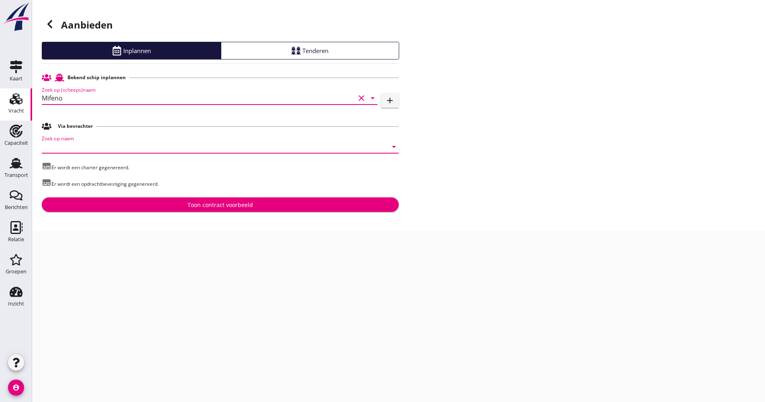
click at [102, 145] on input "Zoek op naam" at bounding box center [209, 146] width 335 height 13
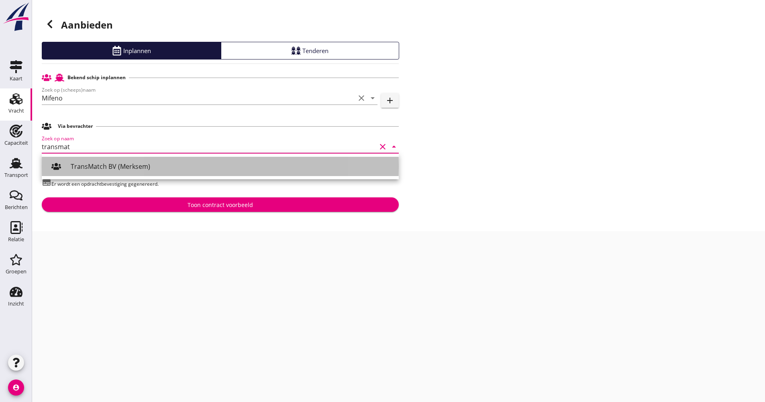
click at [111, 157] on div "TransMatch BV (Merksem)" at bounding box center [232, 166] width 322 height 19
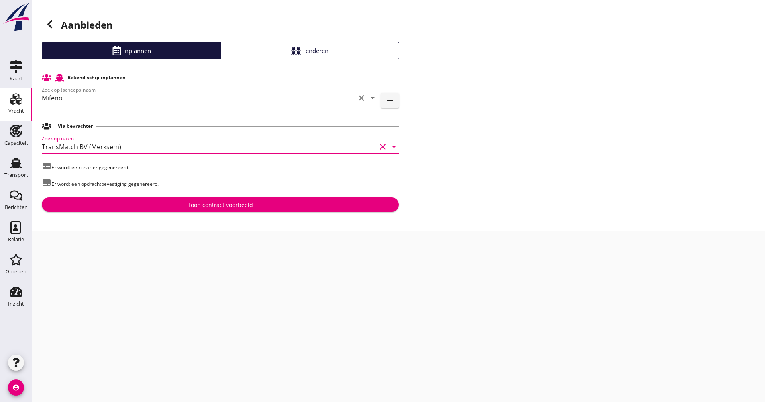
type input "TransMatch BV (Merksem)"
click at [131, 207] on div "Toon contract voorbeeld" at bounding box center [220, 204] width 344 height 8
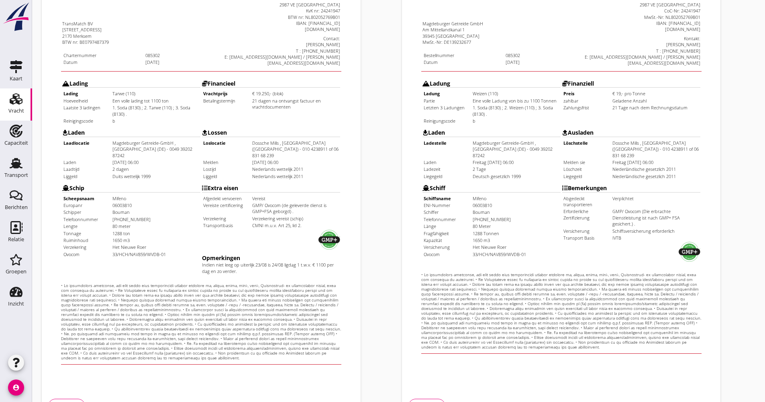
scroll to position [193, 0]
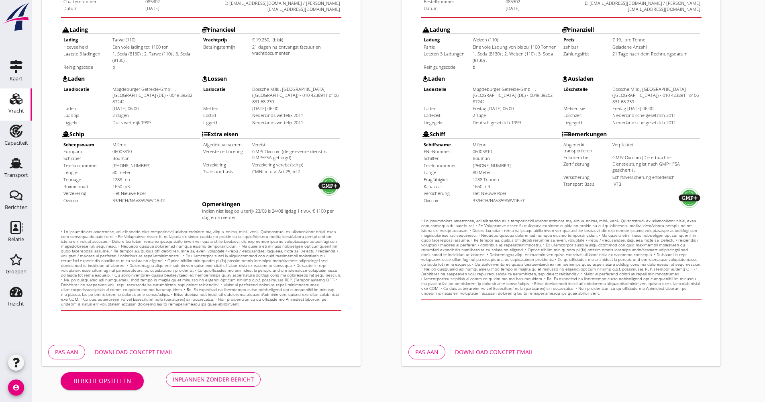
click at [159, 350] on div "Download concept email" at bounding box center [134, 351] width 78 height 8
click at [234, 384] on button "Inplannen zonder bericht" at bounding box center [213, 379] width 95 height 14
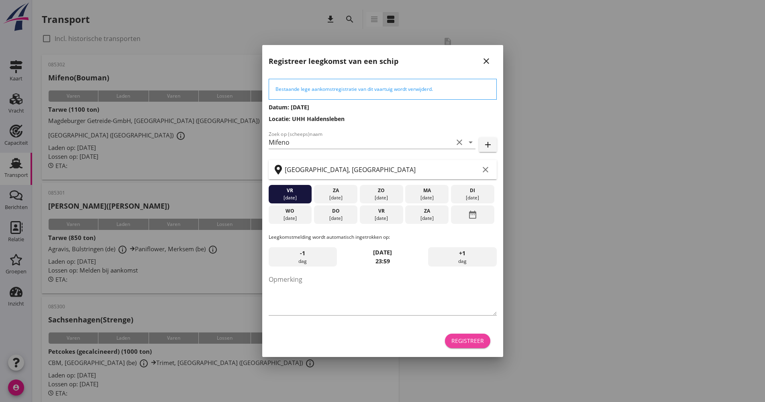
click at [465, 335] on button "Registreer" at bounding box center [467, 340] width 45 height 14
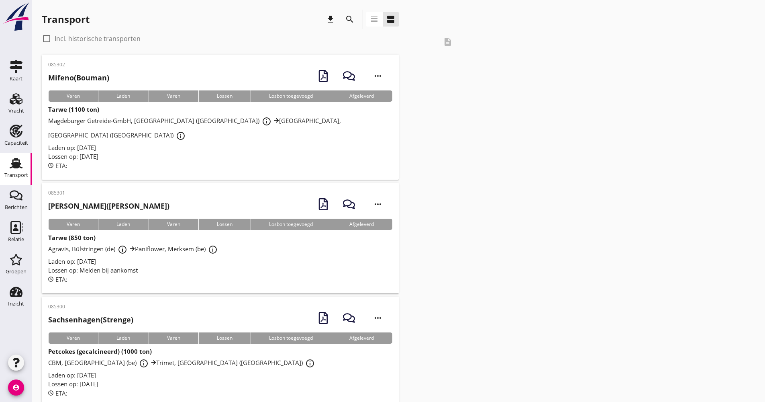
click at [349, 16] on icon "search" at bounding box center [350, 19] width 10 height 10
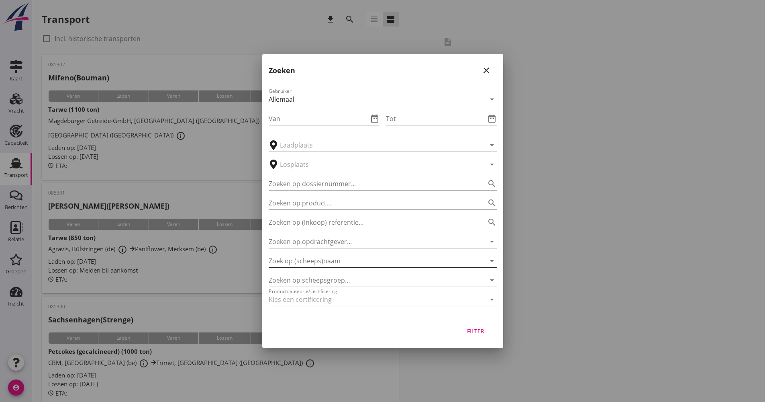
click at [345, 263] on input "Zoek op (scheeps)naam" at bounding box center [372, 260] width 206 height 13
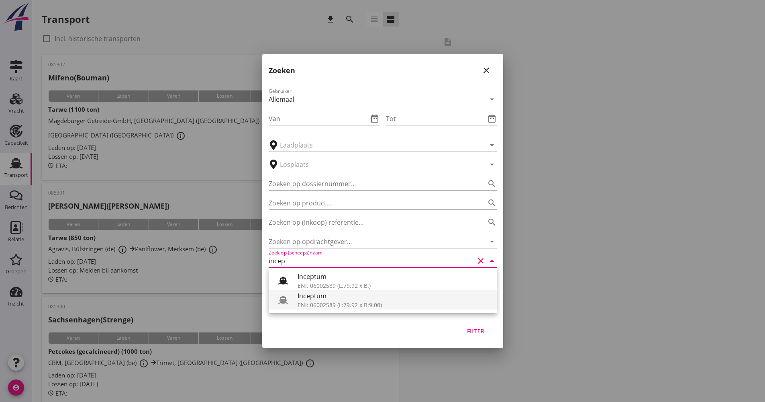
click at [343, 298] on div "Inceptum" at bounding box center [394, 296] width 193 height 10
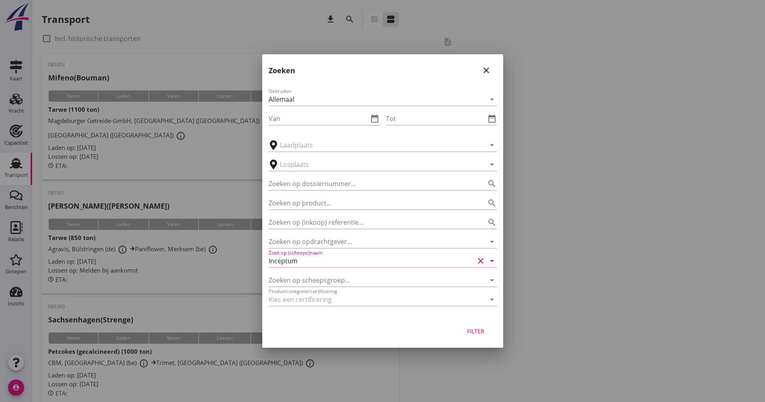
click at [485, 338] on div "Filter" at bounding box center [382, 332] width 241 height 31
click at [485, 334] on div "Filter" at bounding box center [476, 331] width 22 height 8
type input "Inceptum"
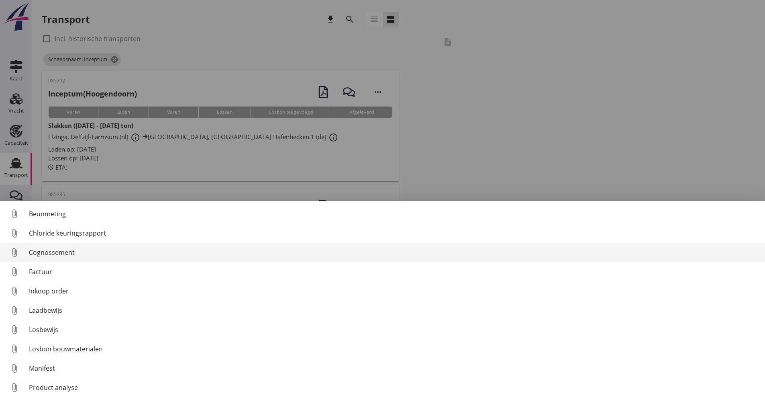
click at [67, 248] on div "Cognossement" at bounding box center [394, 252] width 730 height 10
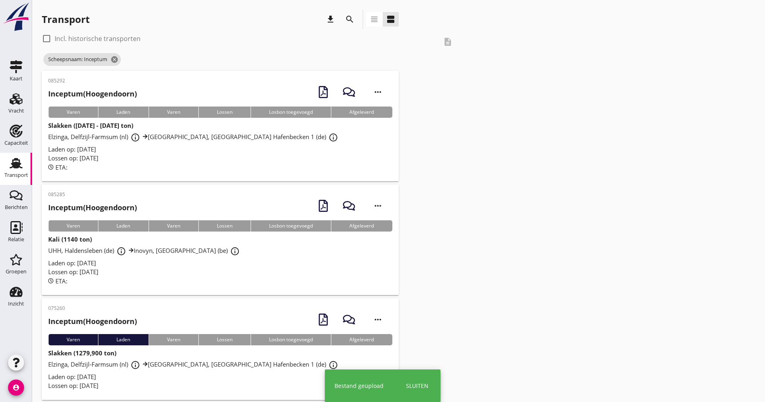
click at [193, 275] on div "Lossen op: [DATE]" at bounding box center [220, 271] width 344 height 9
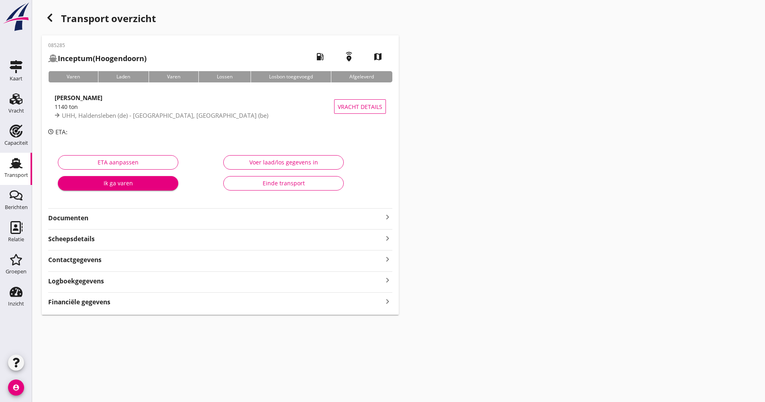
click at [133, 279] on div "Logboekgegevens keyboard_arrow_right" at bounding box center [220, 280] width 344 height 11
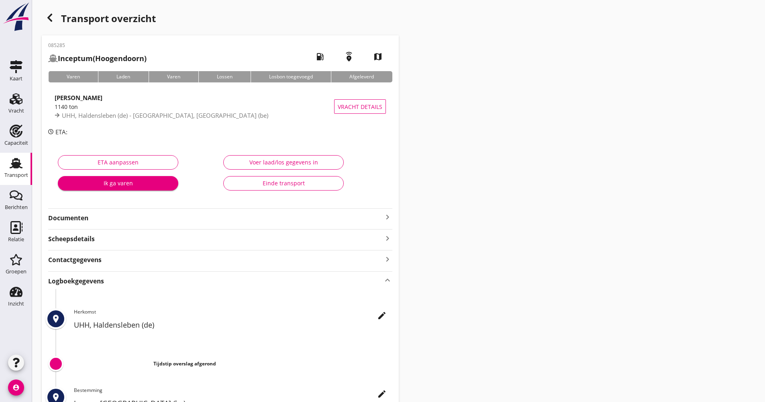
click at [386, 316] on icon "edit" at bounding box center [382, 315] width 10 height 10
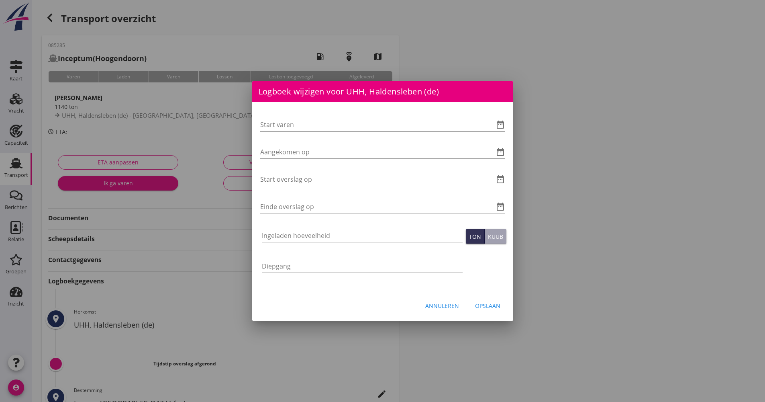
click at [503, 120] on icon "date_range" at bounding box center [501, 125] width 10 height 10
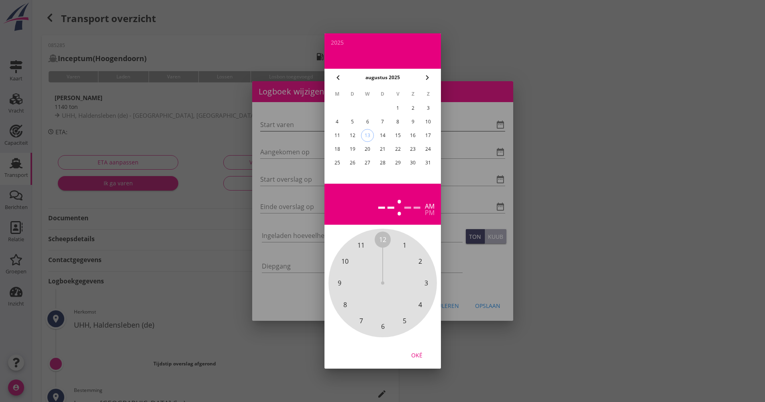
click at [500, 122] on div "[EMAIL_ADDRESS][DOMAIN_NAME] Klant emailadres [PERSON_NAME][EMAIL_ADDRESS][DOMA…" at bounding box center [382, 256] width 765 height 513
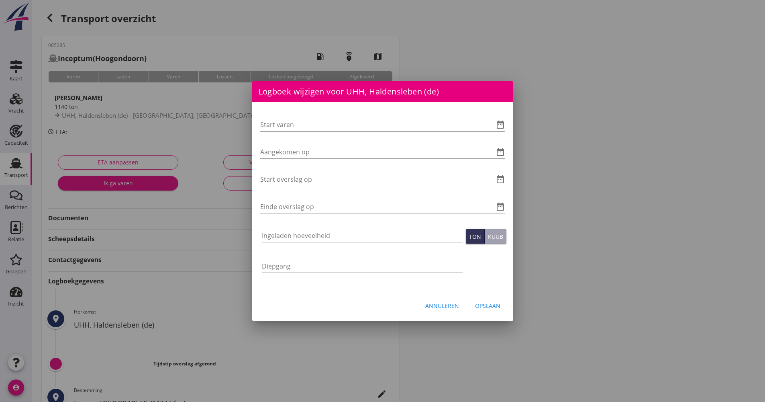
click at [497, 123] on icon "date_range" at bounding box center [501, 125] width 10 height 10
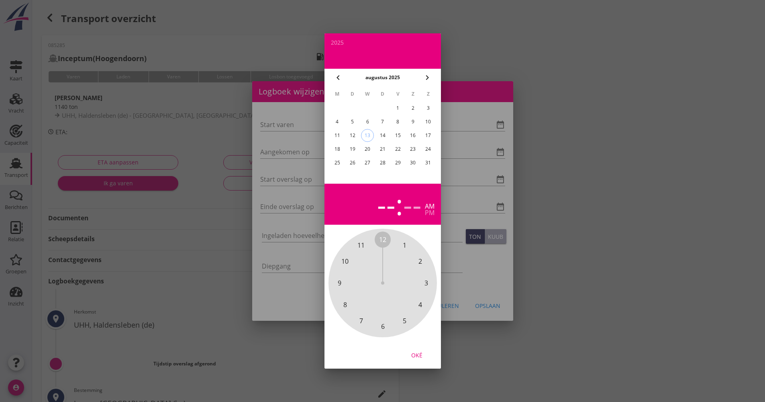
click at [354, 134] on div "12" at bounding box center [352, 135] width 13 height 13
drag, startPoint x: 381, startPoint y: 239, endPoint x: 386, endPoint y: 305, distance: 66.8
click at [386, 305] on div "12 1 2 3 4 5 6 7 8 9 10 11" at bounding box center [382, 282] width 87 height 87
click at [383, 234] on span "00" at bounding box center [383, 239] width 16 height 16
click at [417, 353] on div "Oké" at bounding box center [417, 355] width 22 height 8
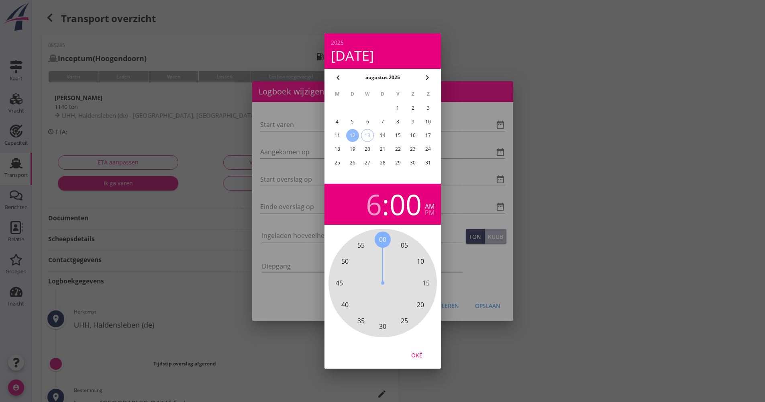
type input "[DATE] 06:00"
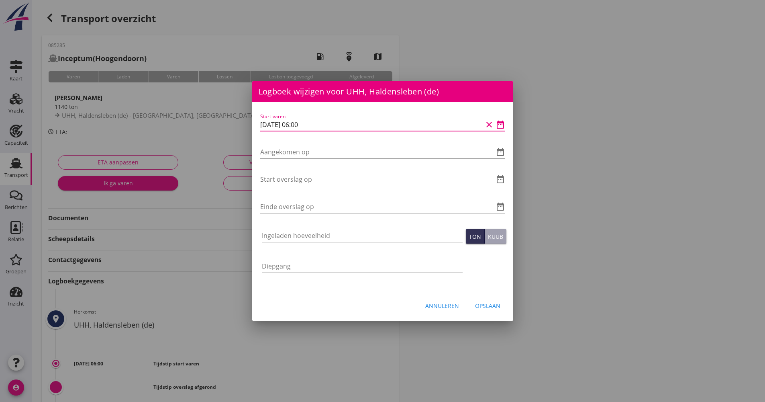
drag, startPoint x: 327, startPoint y: 131, endPoint x: 256, endPoint y: 127, distance: 71.2
click at [256, 127] on div "Start varen [DATE] 06:00 clear date_range Aangekomen op date_range Start oversl…" at bounding box center [382, 197] width 261 height 190
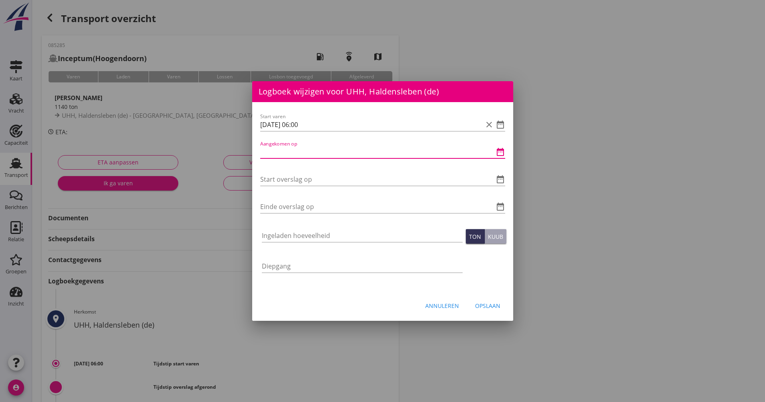
paste input "[DATE] 06:00"
type input "[DATE] 06:00"
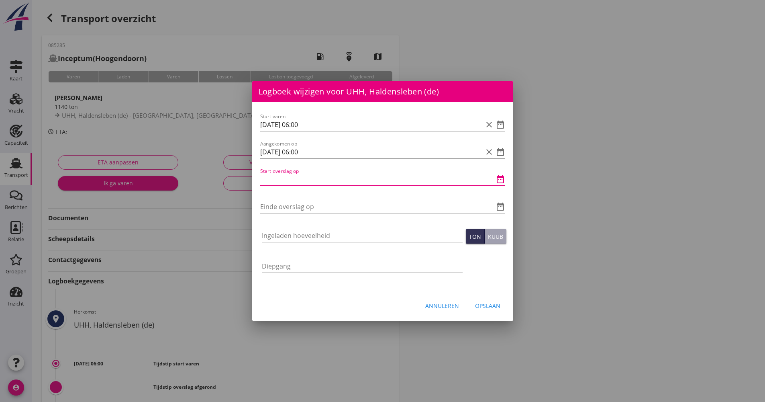
paste input "[DATE] 06:00"
drag, startPoint x: 315, startPoint y: 185, endPoint x: 304, endPoint y: 180, distance: 12.0
click at [304, 181] on div "Start overslag op [DATE] 06:00 clear date_range" at bounding box center [382, 183] width 245 height 21
drag, startPoint x: 318, startPoint y: 178, endPoint x: 304, endPoint y: 176, distance: 14.9
click at [304, 176] on input "[DATE] 06:00" at bounding box center [371, 179] width 222 height 13
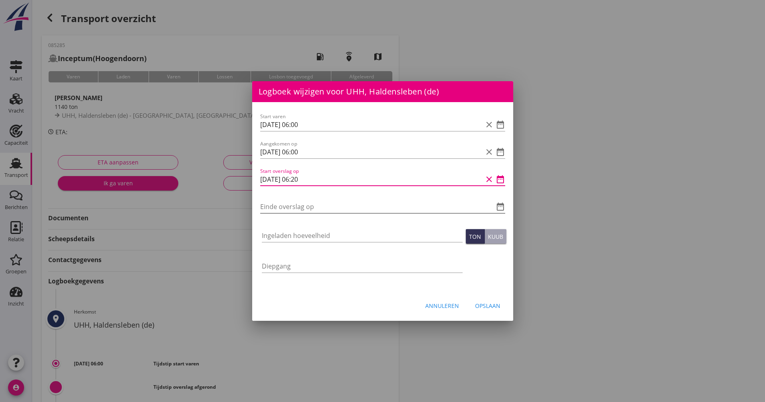
type input "[DATE] 06:20"
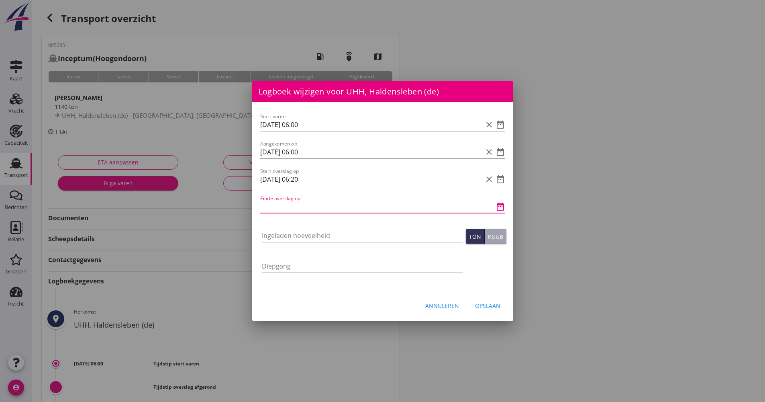
paste input "[DATE] 06:00"
click at [296, 204] on input "[DATE] 06:00" at bounding box center [371, 206] width 222 height 13
type input "[DATE] 16:00"
click at [300, 234] on input "Ingeladen hoeveelheid" at bounding box center [362, 235] width 201 height 13
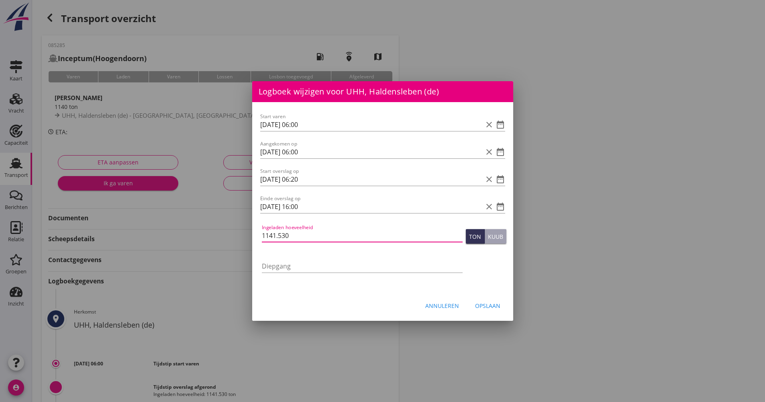
type input "1141.530"
click at [484, 299] on button "Opslaan" at bounding box center [488, 305] width 38 height 14
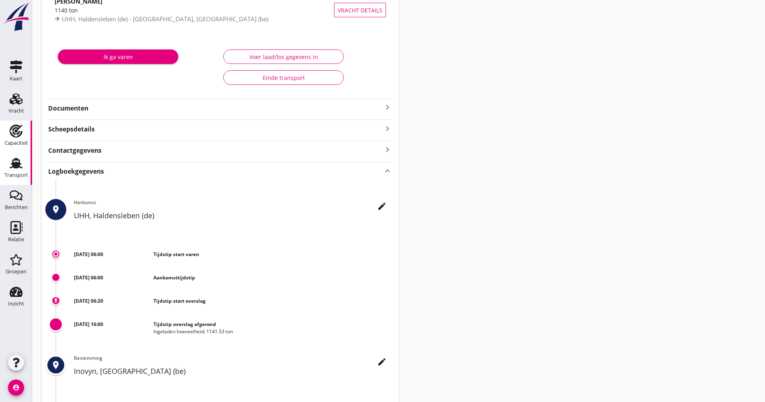
scroll to position [15, 0]
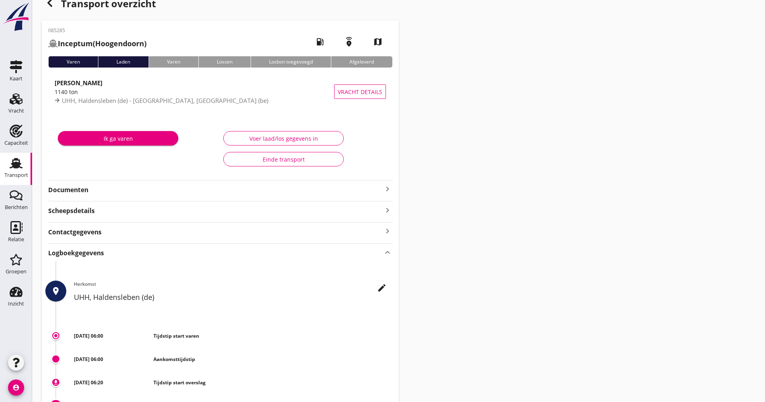
click at [29, 170] on link "Transport Transport" at bounding box center [16, 169] width 32 height 32
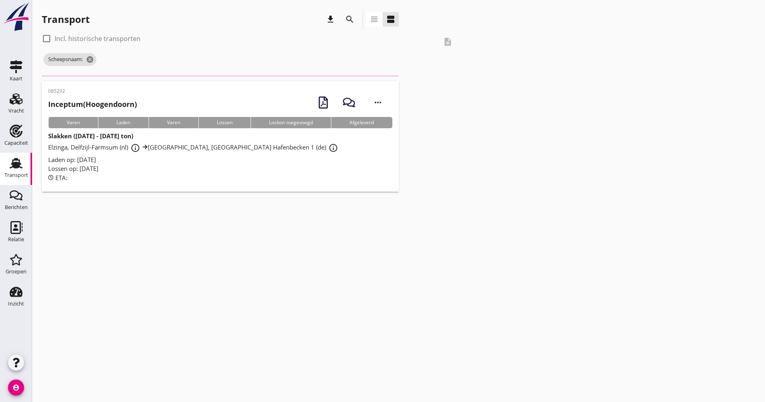
click at [27, 169] on div "Transport" at bounding box center [16, 174] width 24 height 11
click at [116, 58] on icon "cancel" at bounding box center [114, 59] width 8 height 8
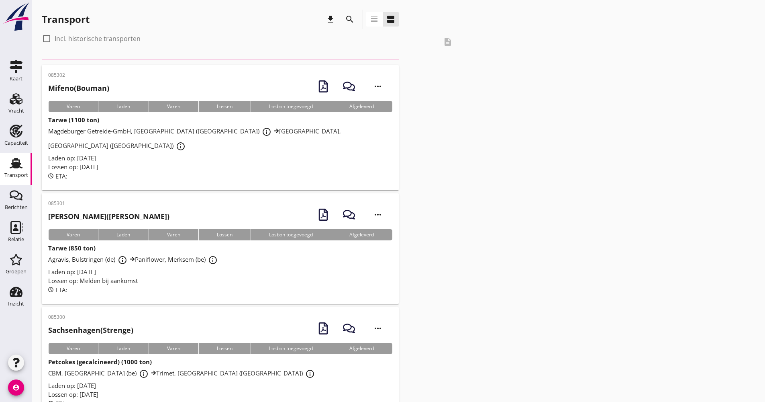
click at [351, 22] on icon "search" at bounding box center [350, 19] width 10 height 10
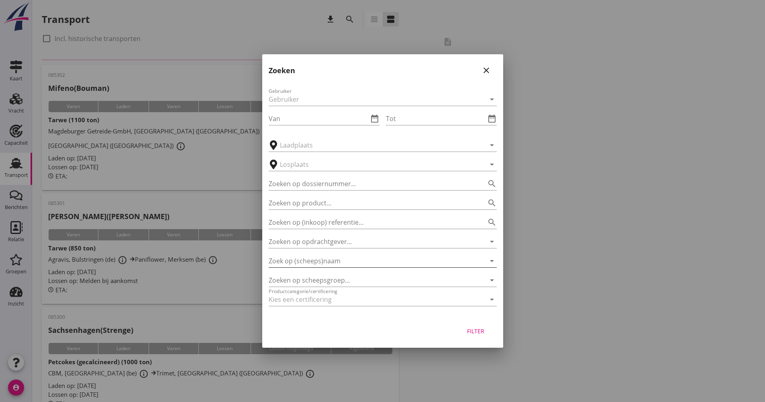
click at [350, 263] on input "Zoek op (scheeps)naam" at bounding box center [372, 260] width 206 height 13
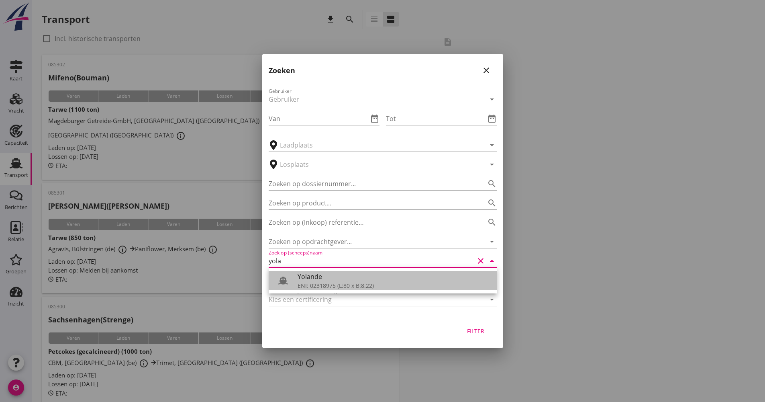
click at [335, 285] on div "ENI: 02318975 (L:80 x B:8.22)" at bounding box center [394, 285] width 193 height 8
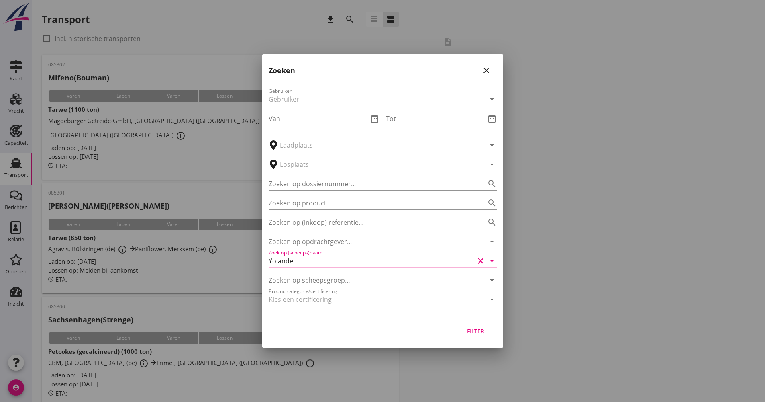
click at [465, 324] on button "Filter" at bounding box center [475, 330] width 35 height 14
type input "Yolande"
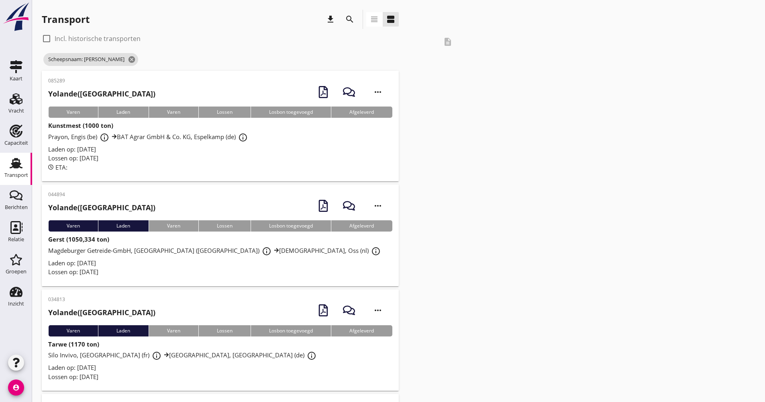
click at [154, 157] on div "Lossen op: [DATE]" at bounding box center [220, 157] width 344 height 9
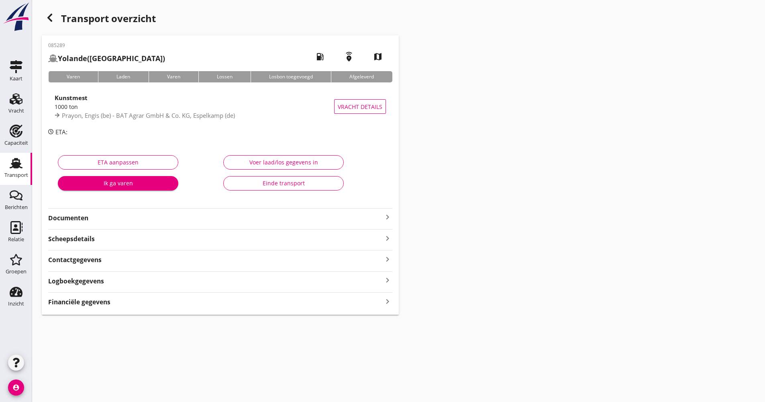
click at [122, 278] on div "Logboekgegevens keyboard_arrow_right" at bounding box center [220, 280] width 344 height 11
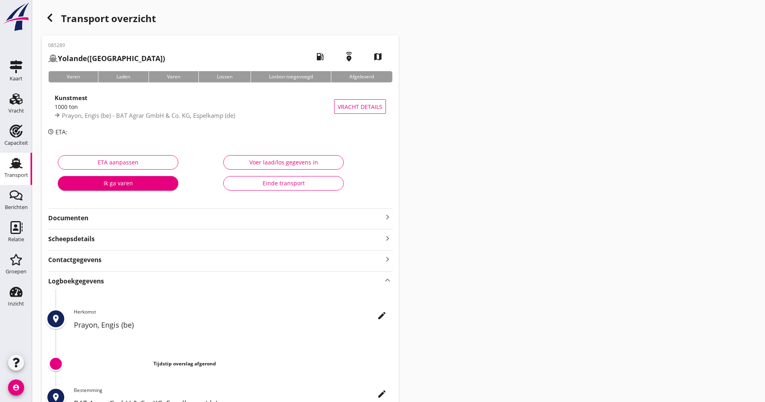
click at [372, 311] on div "place edit Herkomst Prayon, Engis (be) Tijdstip overslag afgerond place edit Be…" at bounding box center [220, 372] width 344 height 166
click at [381, 316] on icon "edit" at bounding box center [382, 315] width 10 height 10
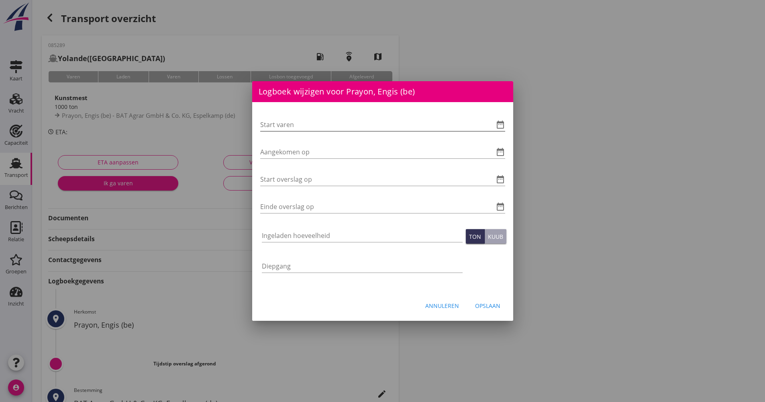
click at [502, 128] on icon "date_range" at bounding box center [501, 125] width 10 height 10
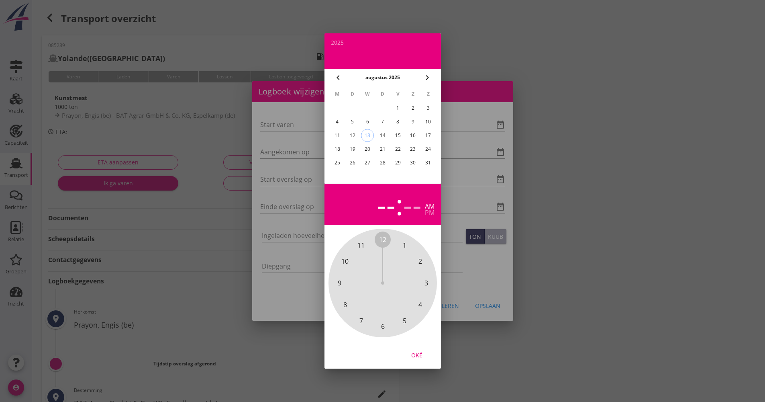
click at [355, 133] on div "12" at bounding box center [352, 135] width 13 height 13
drag, startPoint x: 383, startPoint y: 239, endPoint x: 384, endPoint y: 314, distance: 74.3
click at [384, 314] on div "12 1 2 3 4 5 6 7 8 9 10 11" at bounding box center [382, 282] width 87 height 87
click at [383, 243] on span "00" at bounding box center [382, 240] width 7 height 10
click at [412, 349] on button "Oké" at bounding box center [416, 354] width 35 height 14
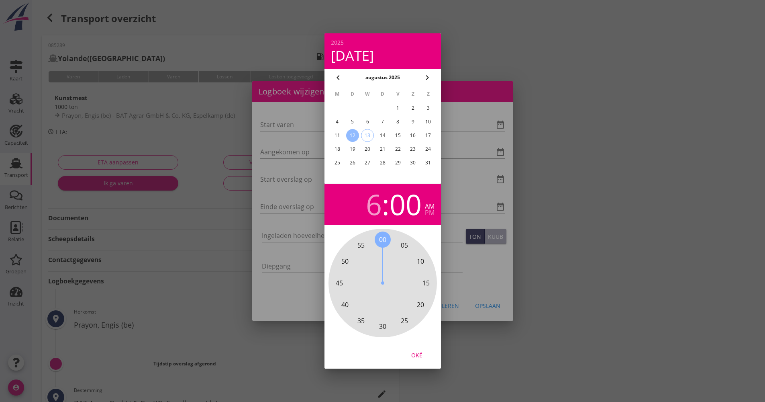
type input "[DATE] 06:00"
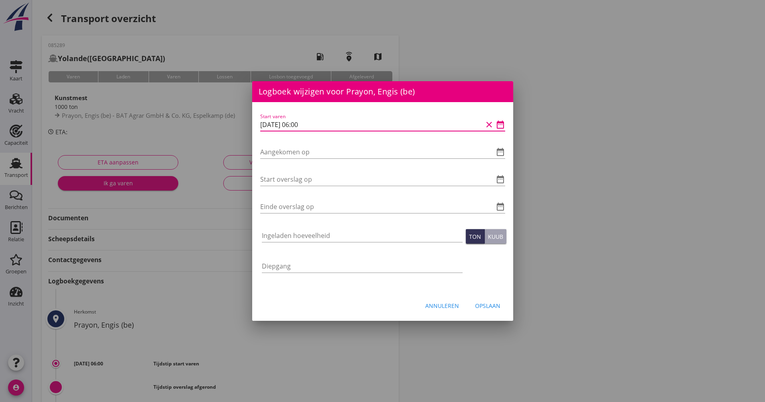
drag, startPoint x: 332, startPoint y: 127, endPoint x: 243, endPoint y: 125, distance: 88.4
click at [240, 125] on div "[EMAIL_ADDRESS][DOMAIN_NAME] Klant emailadres [PERSON_NAME][EMAIL_ADDRESS][DOMA…" at bounding box center [382, 268] width 765 height 536
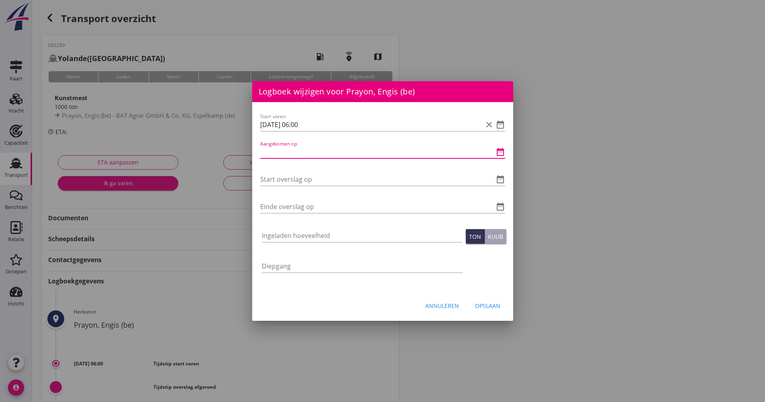
paste input "[DATE] 06:00"
type input "[DATE] 06:00"
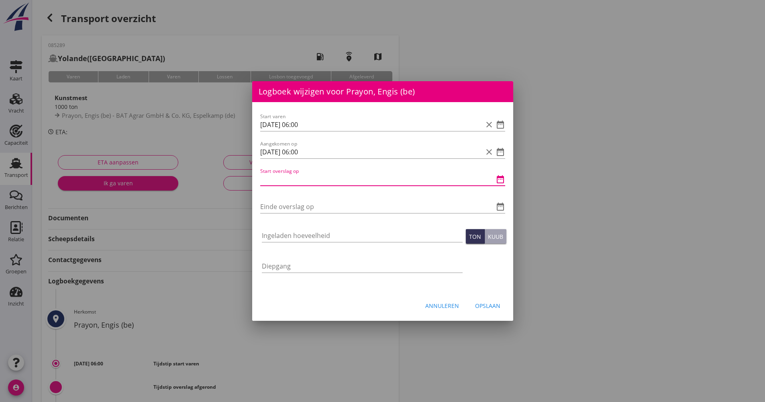
paste input "[DATE] 06:00"
type input "[DATE] 06:00"
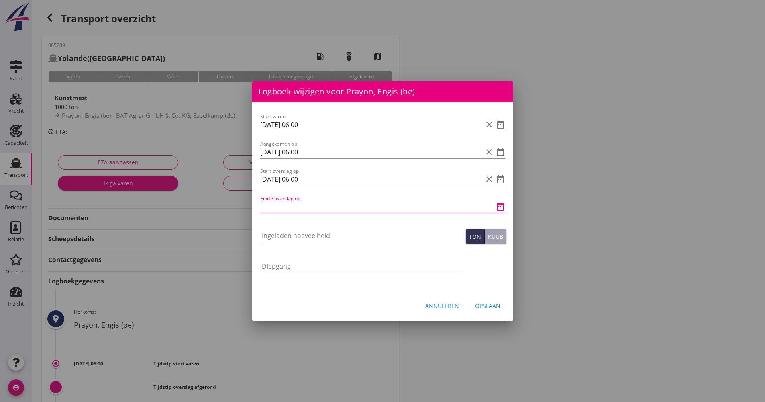
paste input "[DATE] 06:00"
drag, startPoint x: 302, startPoint y: 206, endPoint x: 297, endPoint y: 205, distance: 5.4
click at [297, 205] on input "[DATE] 06:00" at bounding box center [371, 206] width 222 height 13
type input "[DATE] 17:00"
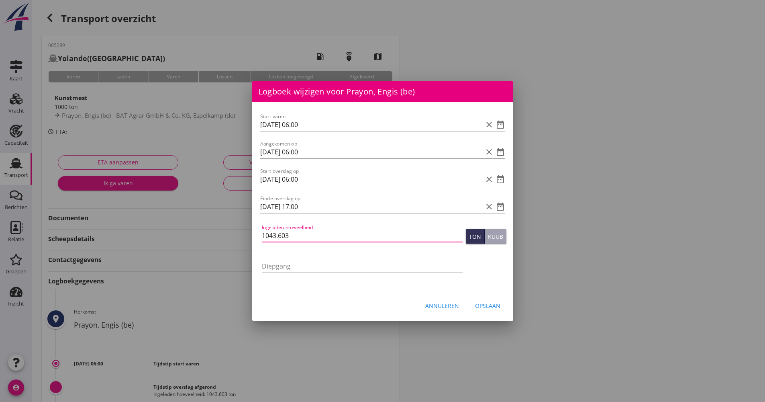
type input "1043.603"
click at [490, 303] on div "Opslaan" at bounding box center [487, 305] width 25 height 8
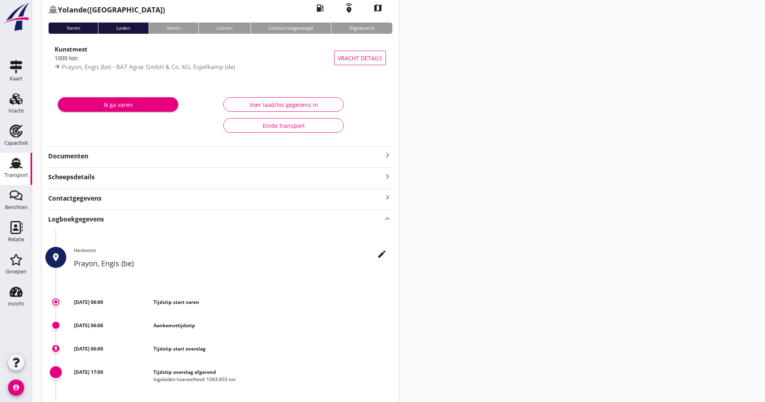
scroll to position [120, 0]
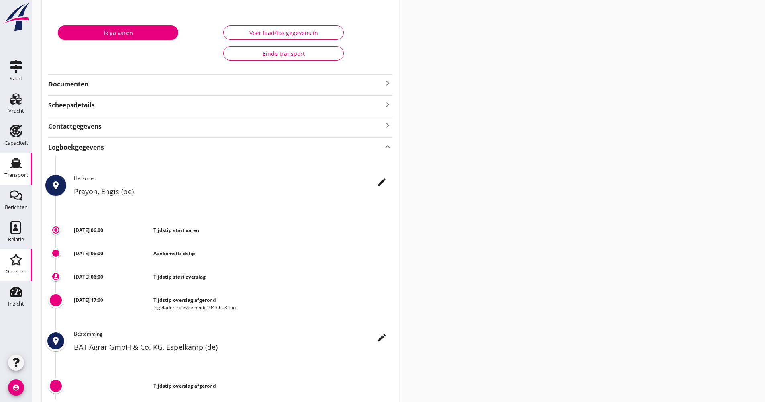
click at [20, 269] on div "Groepen" at bounding box center [16, 271] width 21 height 5
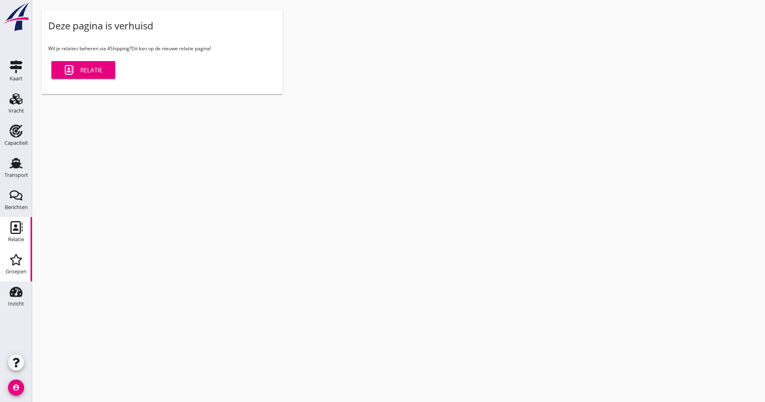
click at [22, 238] on div "Relatie" at bounding box center [16, 239] width 16 height 5
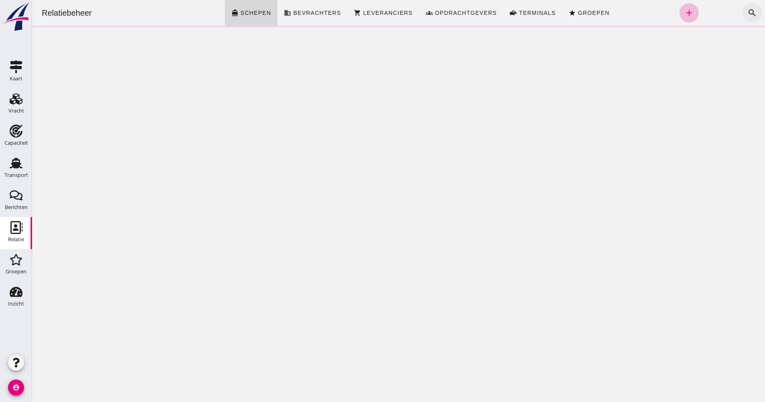
click div "Zoeken... cancel search"
click at [747, 14] on icon "search" at bounding box center [752, 13] width 10 height 10
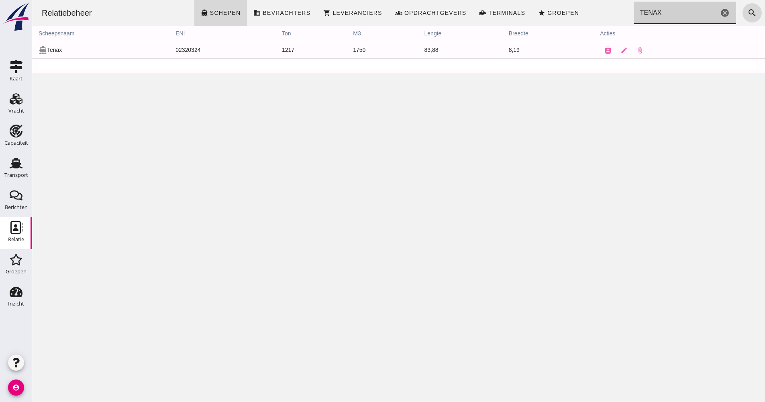
drag, startPoint x: 653, startPoint y: 20, endPoint x: 626, endPoint y: 18, distance: 27.8
click input "TENAX"
type input "MIRAE"
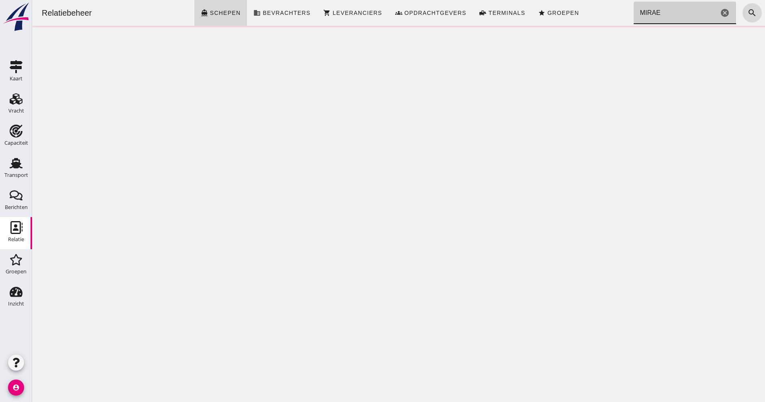
click icon "cancel"
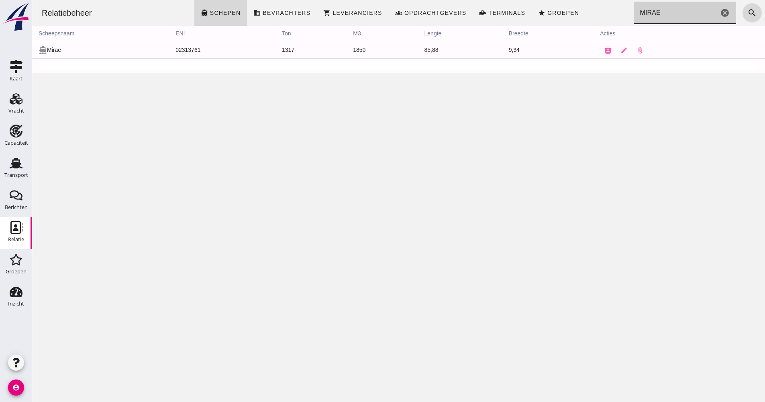
type input "MIRAE"
click at [22, 165] on icon "Transport" at bounding box center [16, 163] width 13 height 13
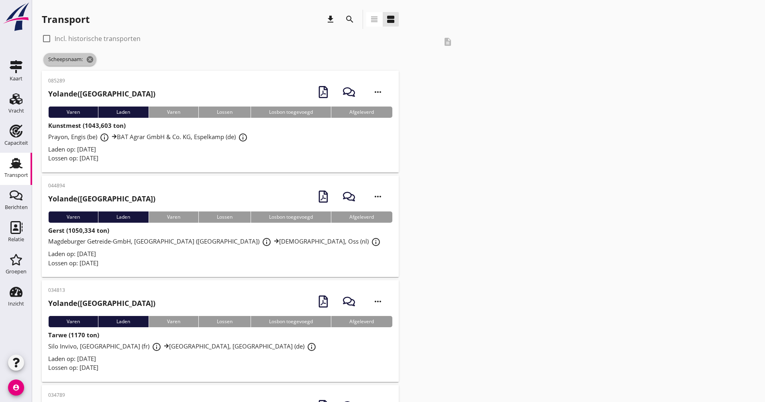
click at [84, 59] on span "Scheepsnaam: cancel" at bounding box center [69, 59] width 53 height 13
click at [89, 61] on icon "cancel" at bounding box center [90, 59] width 8 height 8
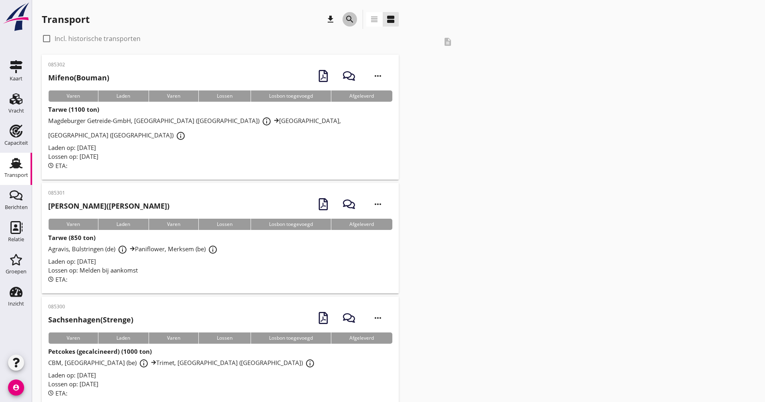
click at [354, 20] on icon "search" at bounding box center [350, 19] width 10 height 10
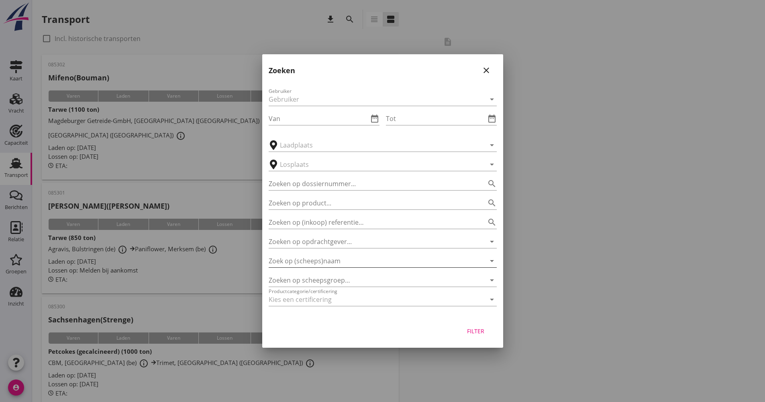
click at [314, 265] on input "Zoek op (scheeps)naam" at bounding box center [372, 260] width 206 height 13
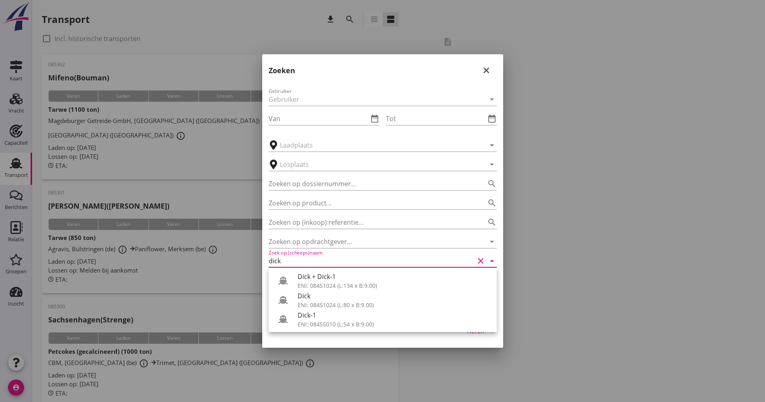
click at [314, 282] on div "ENI: 08451024 (L:134 x B:9.00)" at bounding box center [394, 285] width 193 height 8
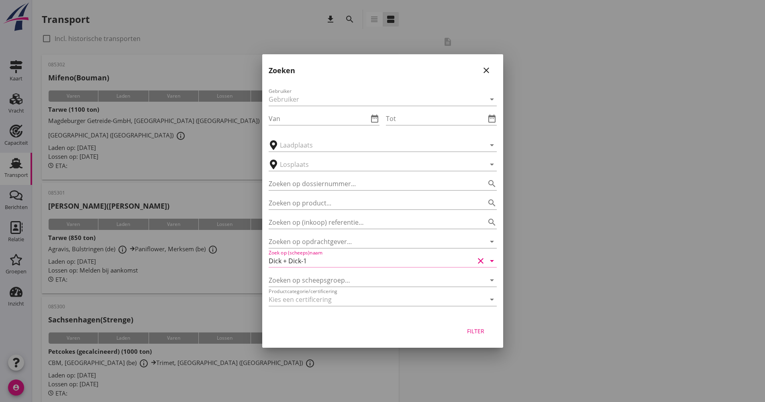
click at [475, 336] on button "Filter" at bounding box center [475, 330] width 35 height 14
type input "Dick + Dick-1"
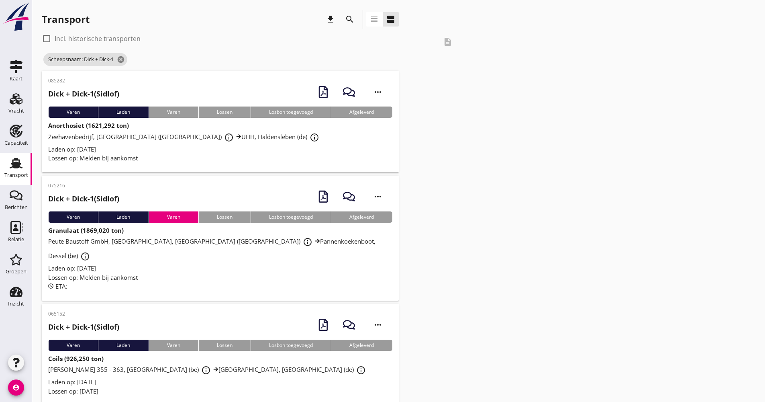
click at [227, 151] on div "Laden op: [DATE]" at bounding box center [220, 149] width 344 height 9
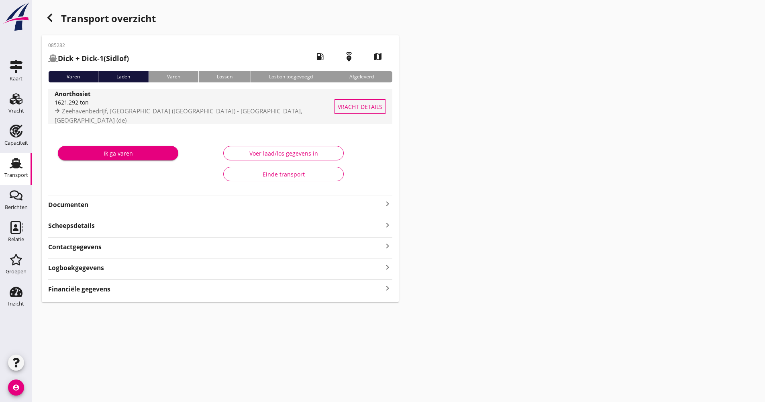
click at [97, 106] on div "1621,292 ton" at bounding box center [197, 102] width 285 height 8
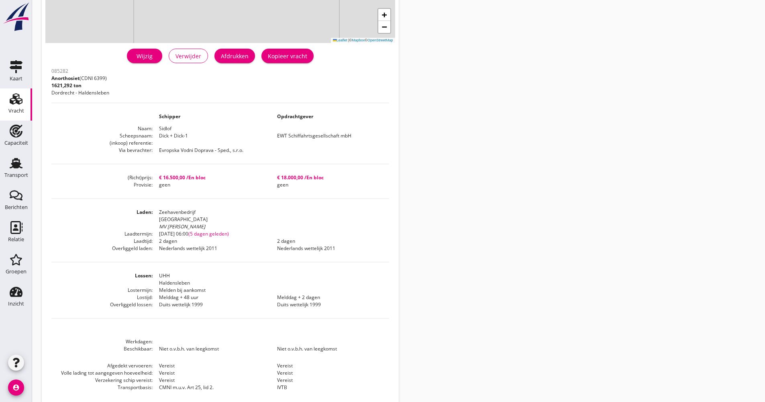
scroll to position [161, 0]
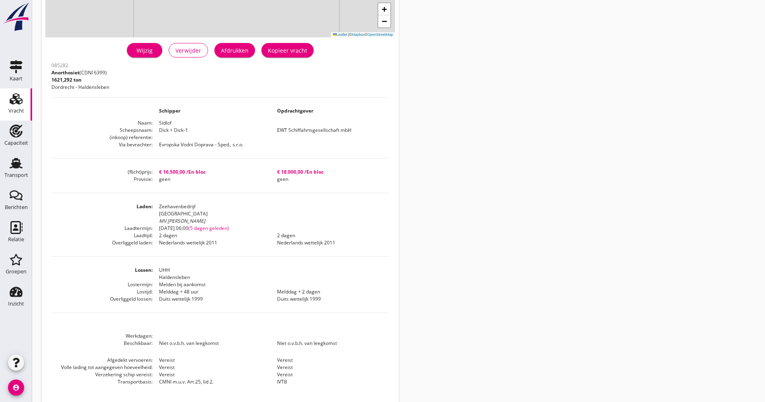
drag, startPoint x: 129, startPoint y: 206, endPoint x: 220, endPoint y: 243, distance: 97.6
click at [220, 243] on dl "Laden Zeehavenbedrijf Dordrecht MV Misje Viola Laadtermijn [DATE] 06:00 (5 dage…" at bounding box center [220, 224] width 338 height 43
click at [220, 243] on dd "Nederlands wettelijk 2011" at bounding box center [212, 242] width 118 height 7
drag, startPoint x: 208, startPoint y: 241, endPoint x: 129, endPoint y: 200, distance: 88.9
click at [129, 200] on div "085282 Anorthosiet (CDNI 6399) 1621,292 ton [GEOGRAPHIC_DATA] - Haldensleben Sc…" at bounding box center [220, 227] width 338 height 335
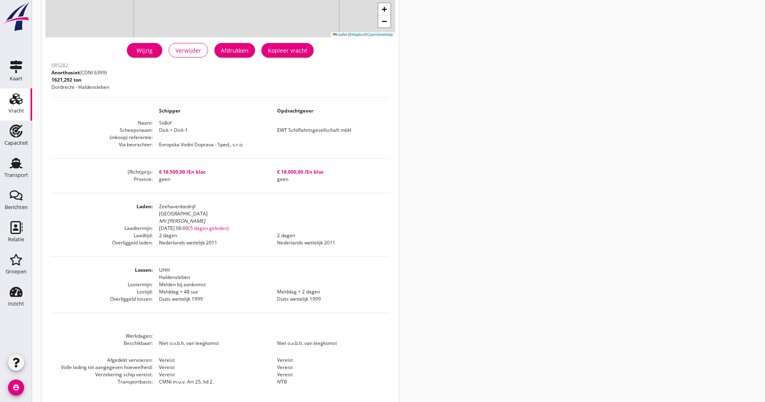
click at [129, 200] on div "085282 Anorthosiet (CDNI 6399) 1621,292 ton [GEOGRAPHIC_DATA] - Haldensleben Sc…" at bounding box center [220, 227] width 338 height 335
drag, startPoint x: 129, startPoint y: 200, endPoint x: 219, endPoint y: 248, distance: 101.7
click at [219, 248] on div "085282 Anorthosiet (CDNI 6399) 1621,292 ton [GEOGRAPHIC_DATA] - Haldensleben Sc…" at bounding box center [220, 227] width 338 height 335
drag, startPoint x: 219, startPoint y: 245, endPoint x: 131, endPoint y: 209, distance: 95.1
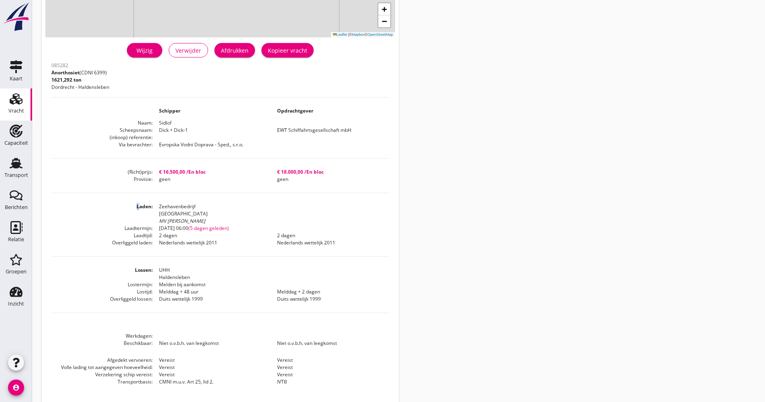
click at [131, 209] on div "085282 Anorthosiet (CDNI 6399) 1621,292 ton [GEOGRAPHIC_DATA] - Haldensleben Sc…" at bounding box center [220, 227] width 338 height 335
click at [131, 209] on dt "Laden" at bounding box center [101, 214] width 101 height 22
drag, startPoint x: 131, startPoint y: 208, endPoint x: 231, endPoint y: 246, distance: 107.2
click at [231, 246] on div "085282 Anorthosiet (CDNI 6399) 1621,292 ton [GEOGRAPHIC_DATA] - Haldensleben Sc…" at bounding box center [220, 227] width 338 height 335
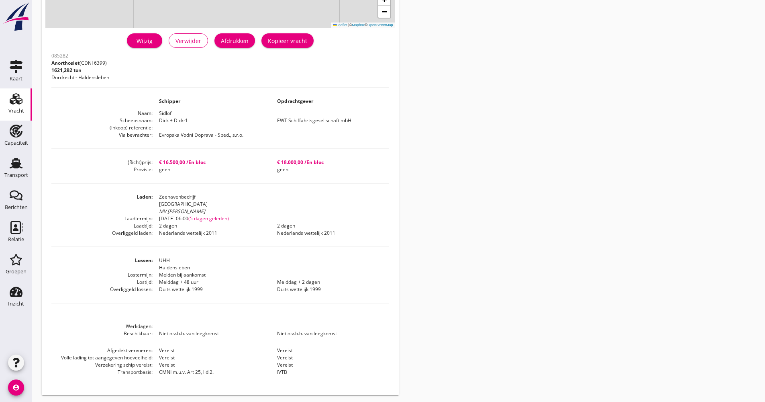
scroll to position [173, 0]
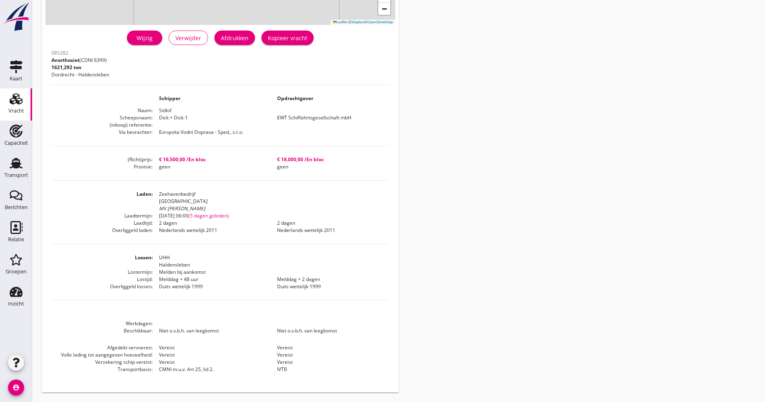
drag, startPoint x: 231, startPoint y: 245, endPoint x: 500, endPoint y: 264, distance: 269.7
click at [529, 267] on div "Vracht details + − Leaflet | © Mapbox © OpenStreetMap warning Het transport hee…" at bounding box center [398, 114] width 733 height 575
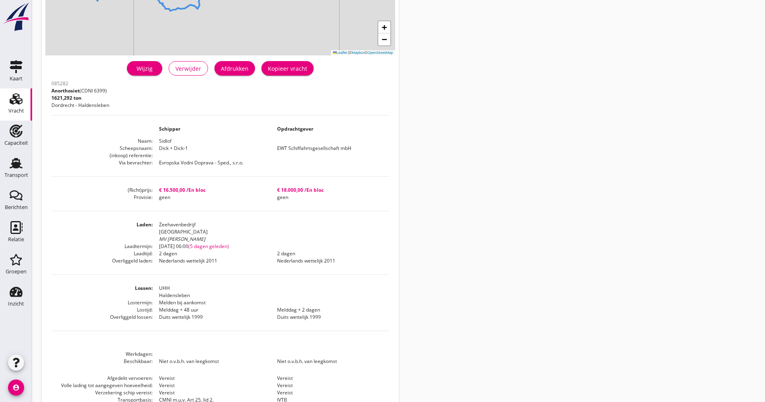
scroll to position [93, 0]
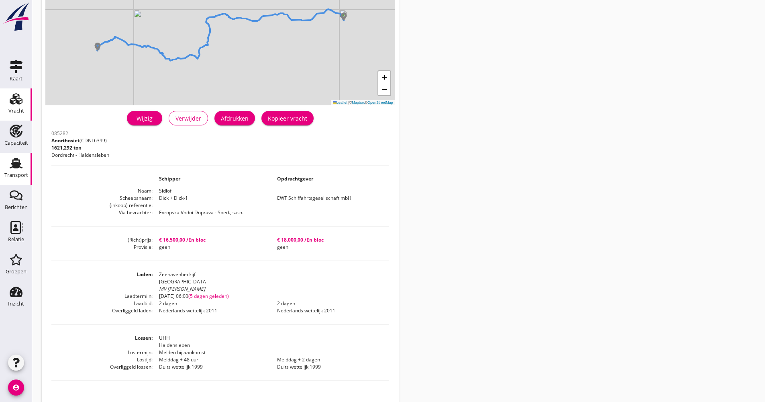
drag, startPoint x: 21, startPoint y: 179, endPoint x: 14, endPoint y: 179, distance: 7.6
click at [21, 179] on div "Transport" at bounding box center [16, 174] width 24 height 11
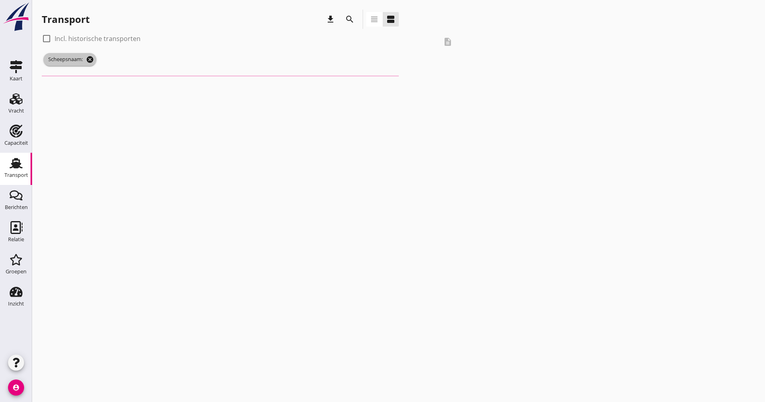
click at [93, 61] on icon "cancel" at bounding box center [90, 59] width 8 height 8
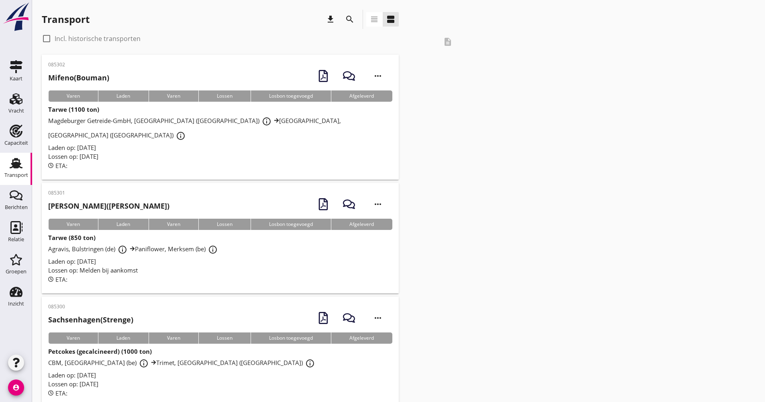
click at [20, 174] on div "Transport" at bounding box center [16, 174] width 24 height 5
click at [27, 230] on link "Relatie Relatie" at bounding box center [16, 233] width 32 height 32
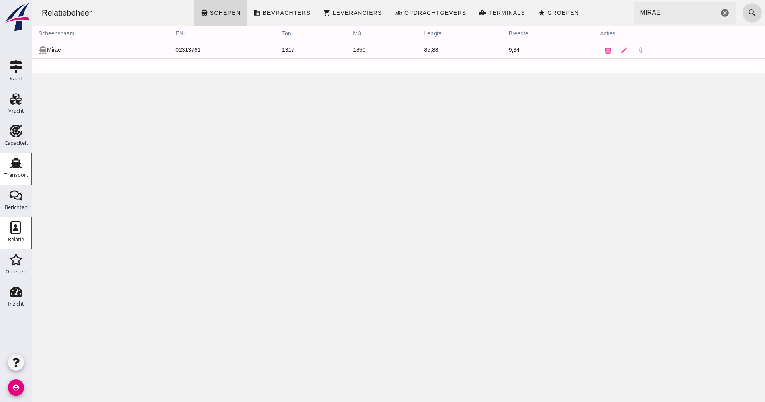
click at [25, 166] on div "Transport" at bounding box center [15, 163] width 19 height 13
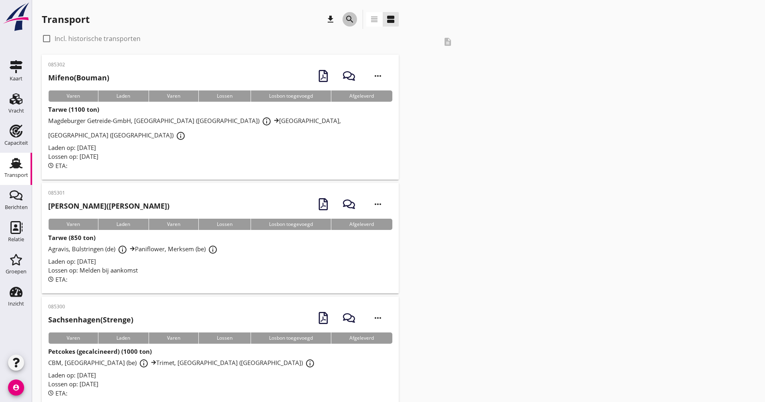
click at [351, 22] on icon "search" at bounding box center [350, 19] width 10 height 10
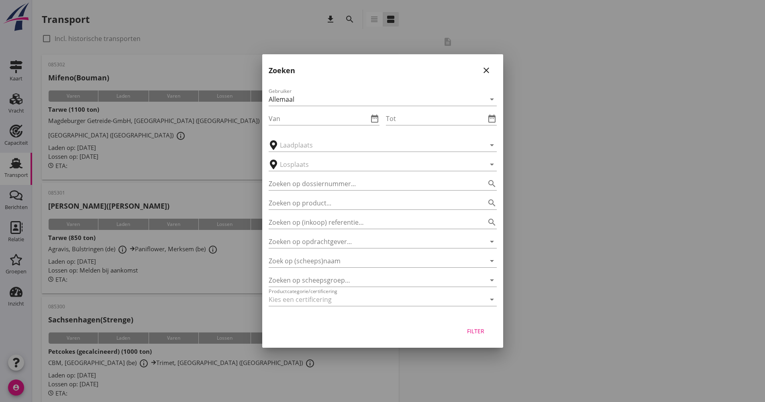
click at [611, 185] on div at bounding box center [382, 201] width 765 height 402
drag, startPoint x: 487, startPoint y: 71, endPoint x: 465, endPoint y: 73, distance: 22.1
click at [487, 71] on icon "close" at bounding box center [487, 70] width 10 height 10
